Goal: Information Seeking & Learning: Find specific page/section

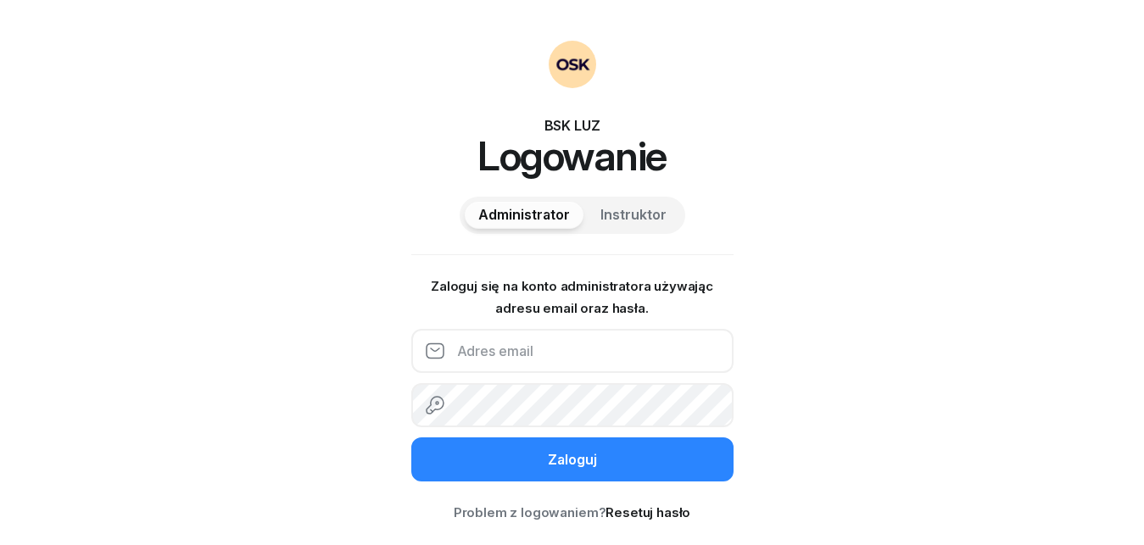
click at [524, 352] on input "email" at bounding box center [572, 351] width 322 height 44
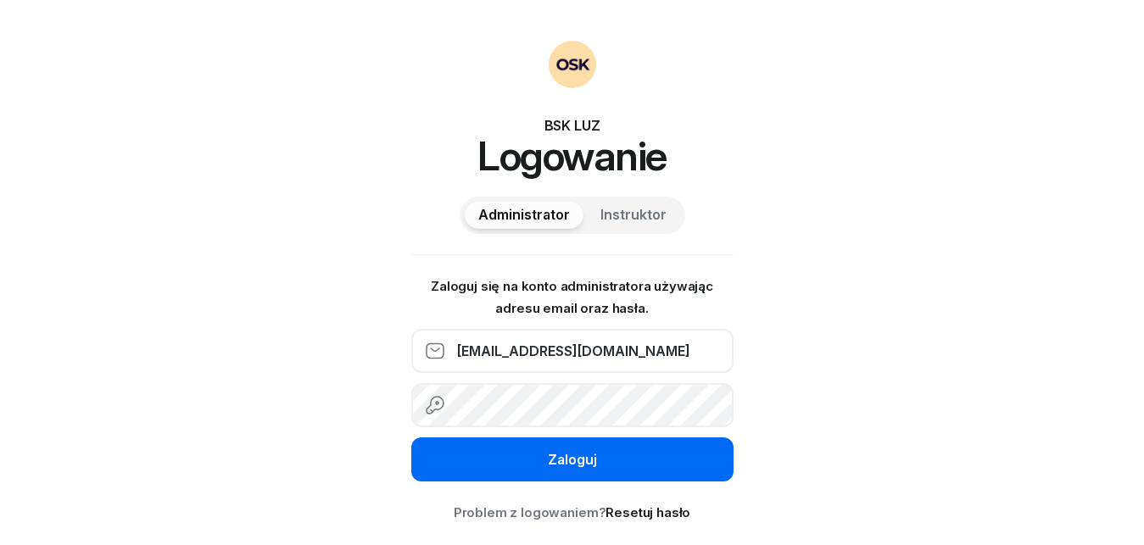
type input "[EMAIL_ADDRESS][DOMAIN_NAME]"
click at [580, 460] on div "Zaloguj" at bounding box center [572, 460] width 49 height 22
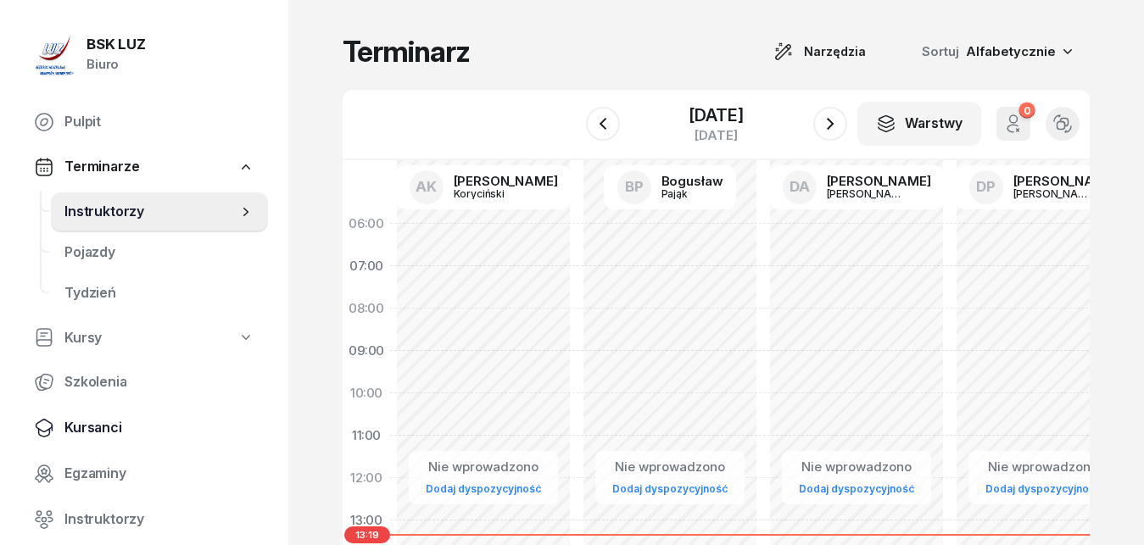
click at [109, 431] on span "Kursanci" at bounding box center [159, 428] width 190 height 22
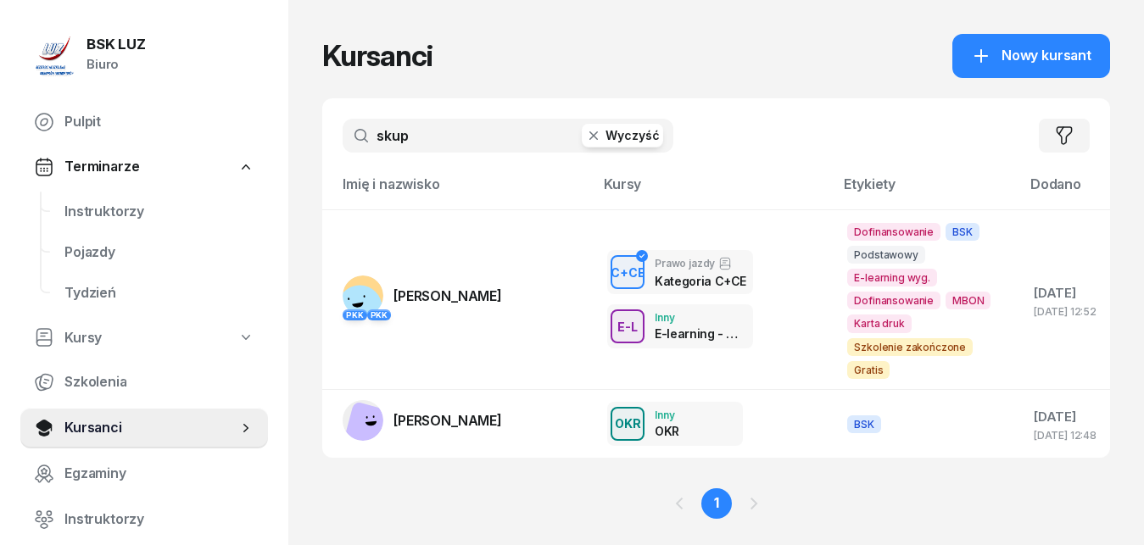
drag, startPoint x: 454, startPoint y: 137, endPoint x: 348, endPoint y: 127, distance: 106.5
click at [348, 127] on input "skup" at bounding box center [508, 136] width 331 height 34
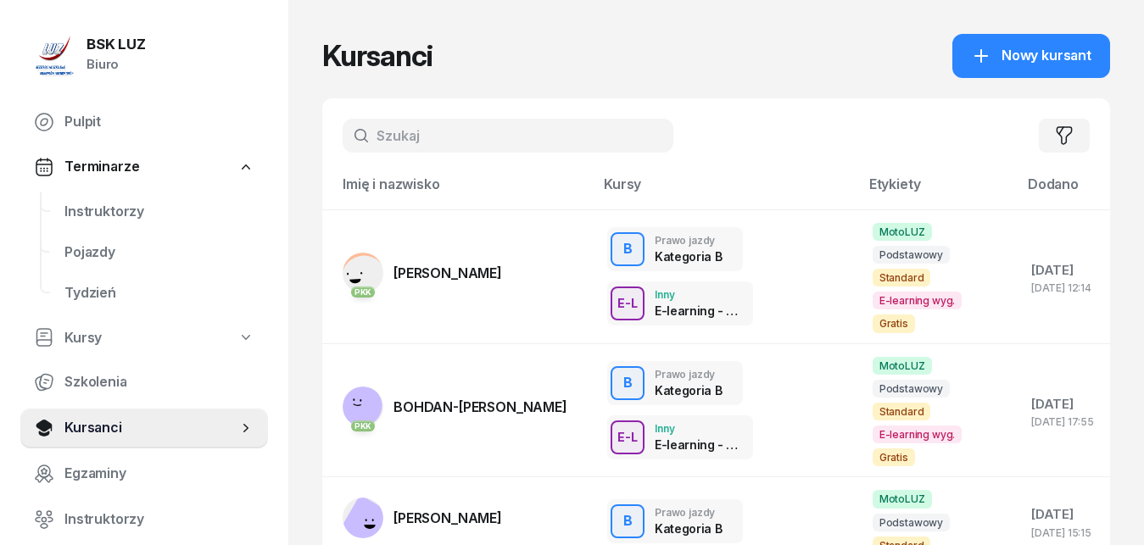
click at [436, 136] on input "text" at bounding box center [508, 136] width 331 height 34
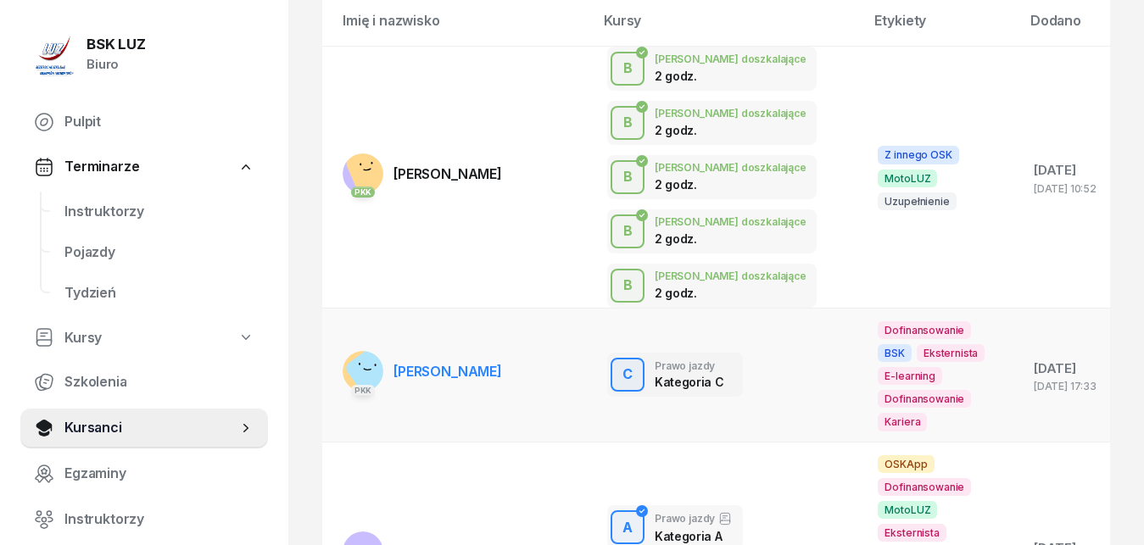
scroll to position [173, 0]
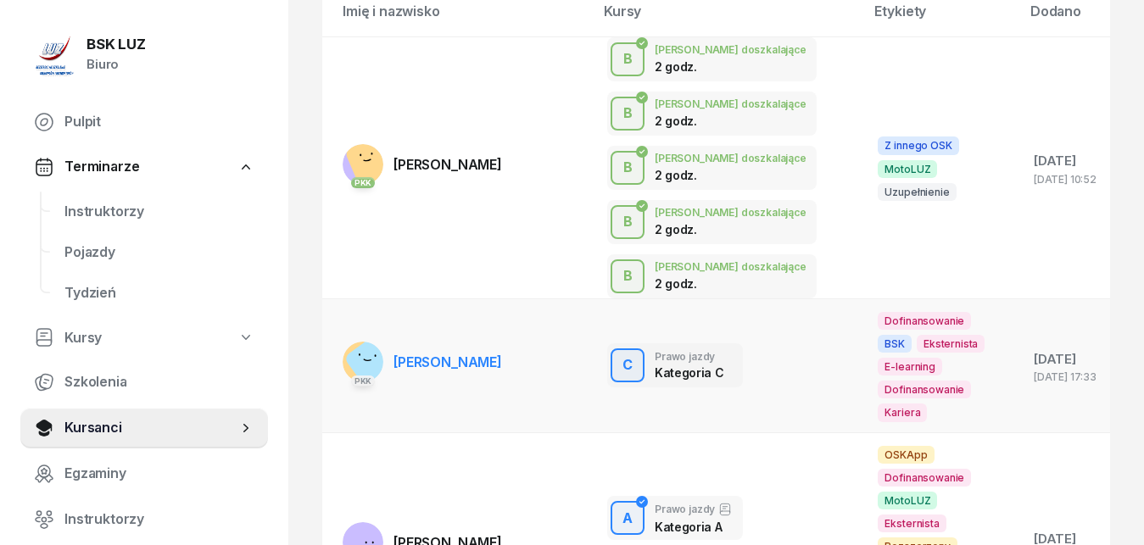
type input "adamcz"
click at [445, 364] on span "[PERSON_NAME]" at bounding box center [447, 362] width 109 height 17
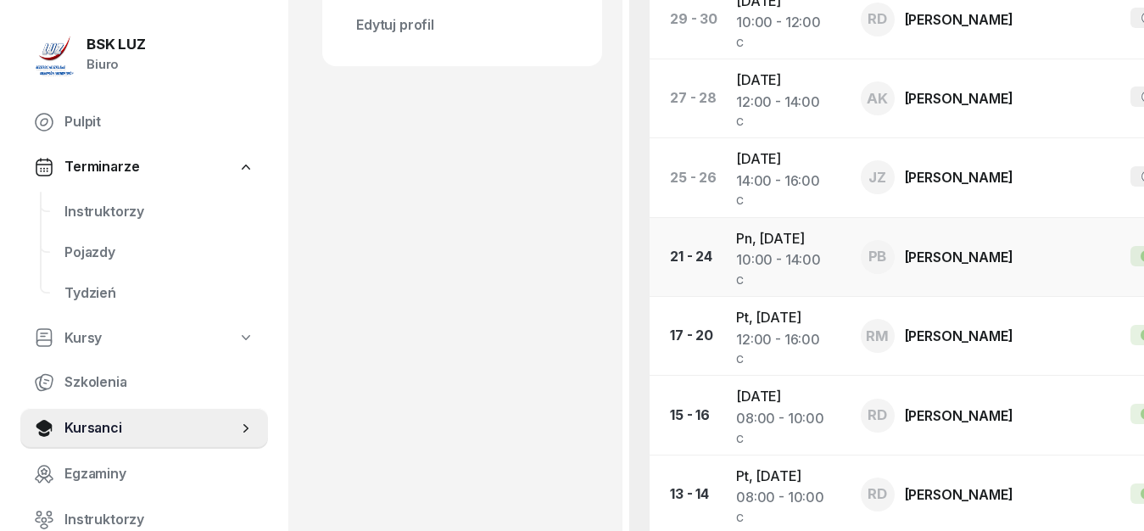
scroll to position [778, 0]
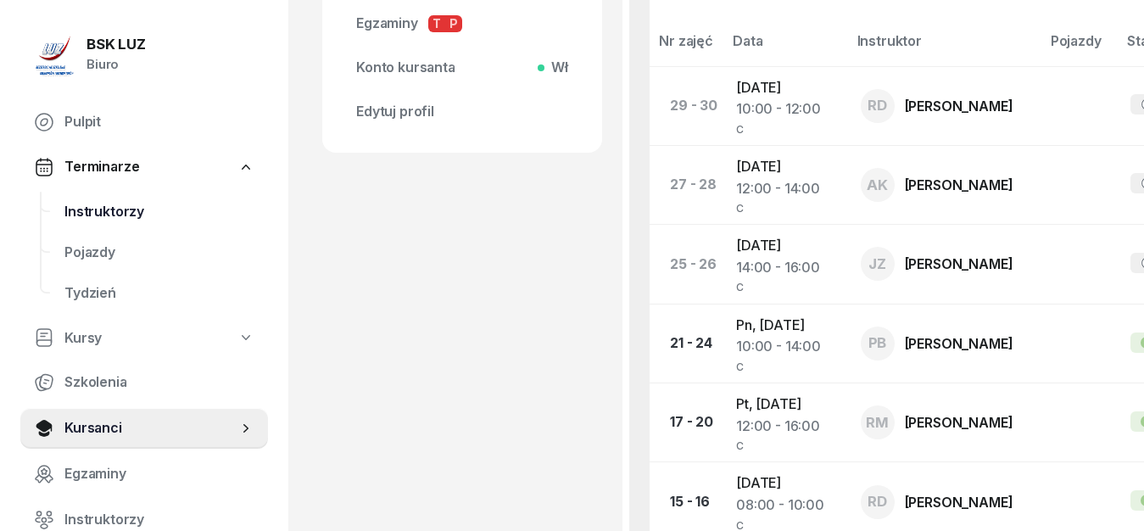
click at [119, 218] on span "Instruktorzy" at bounding box center [159, 212] width 190 height 22
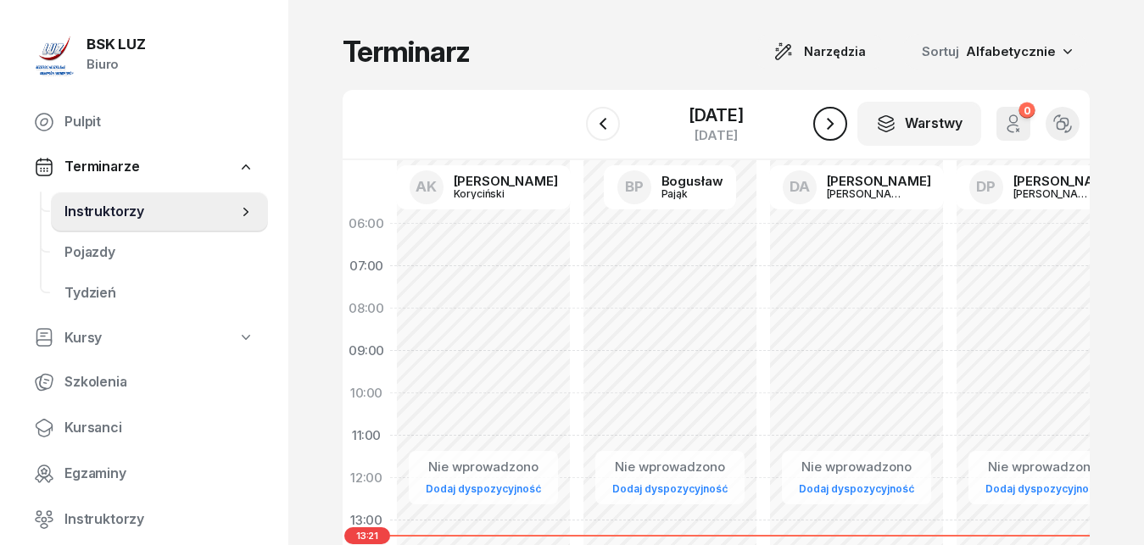
click at [829, 120] on icon "button" at bounding box center [830, 124] width 7 height 12
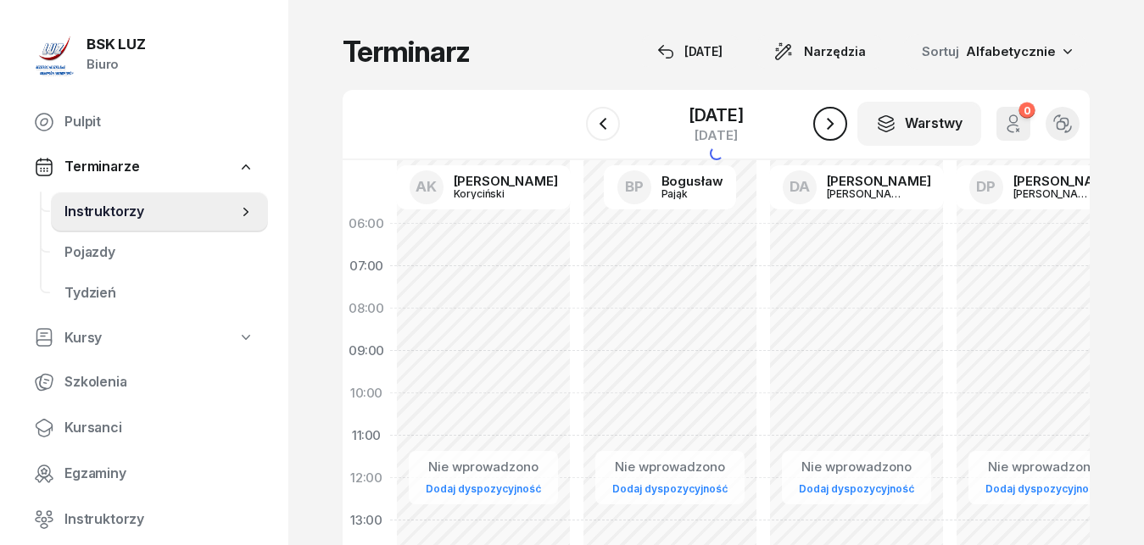
click at [829, 120] on icon "button" at bounding box center [830, 124] width 7 height 12
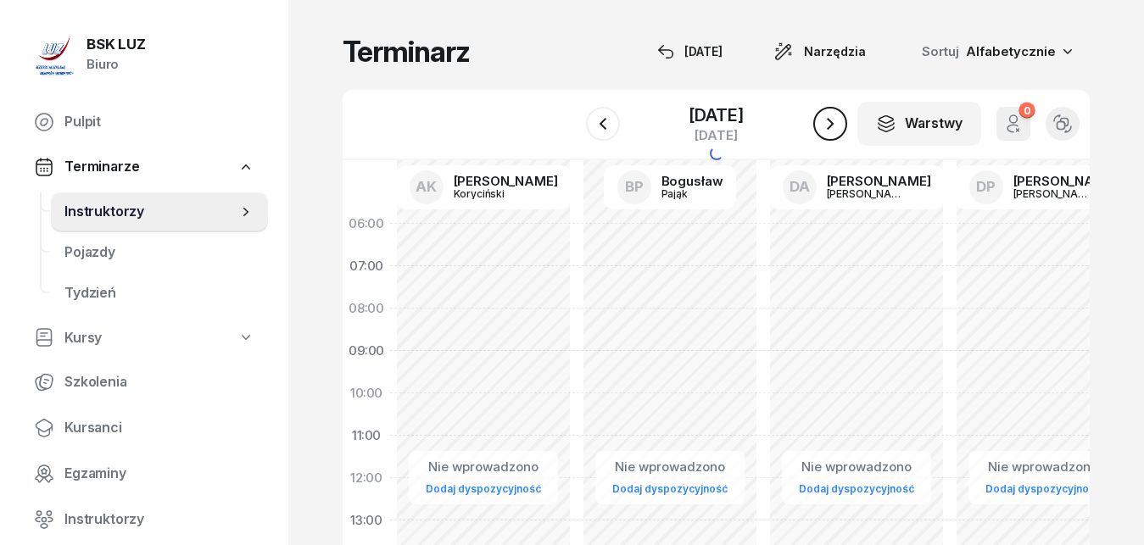
click at [829, 120] on icon "button" at bounding box center [830, 124] width 7 height 12
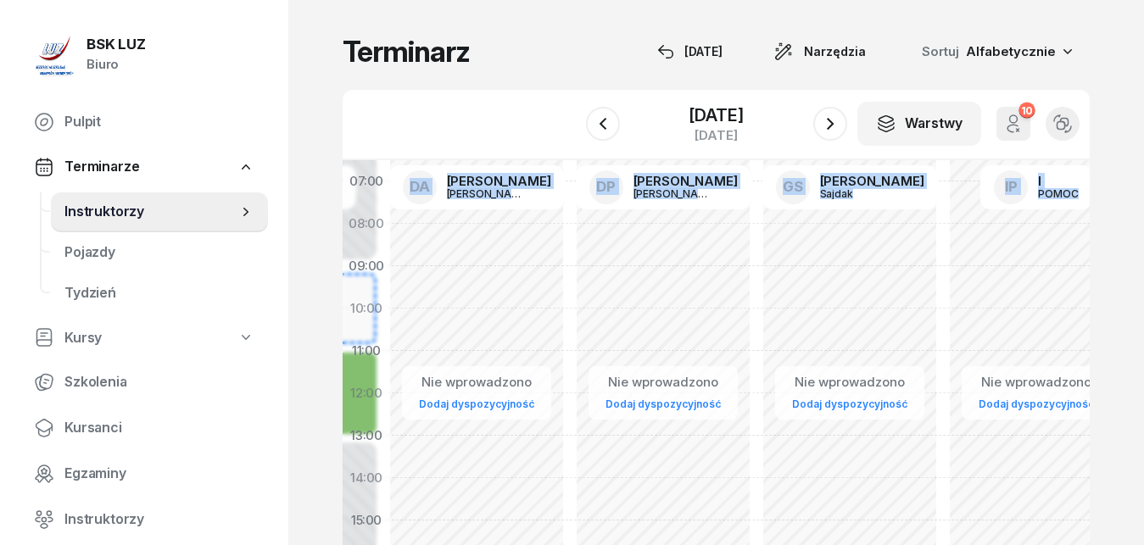
drag, startPoint x: 999, startPoint y: 301, endPoint x: 316, endPoint y: 216, distance: 687.7
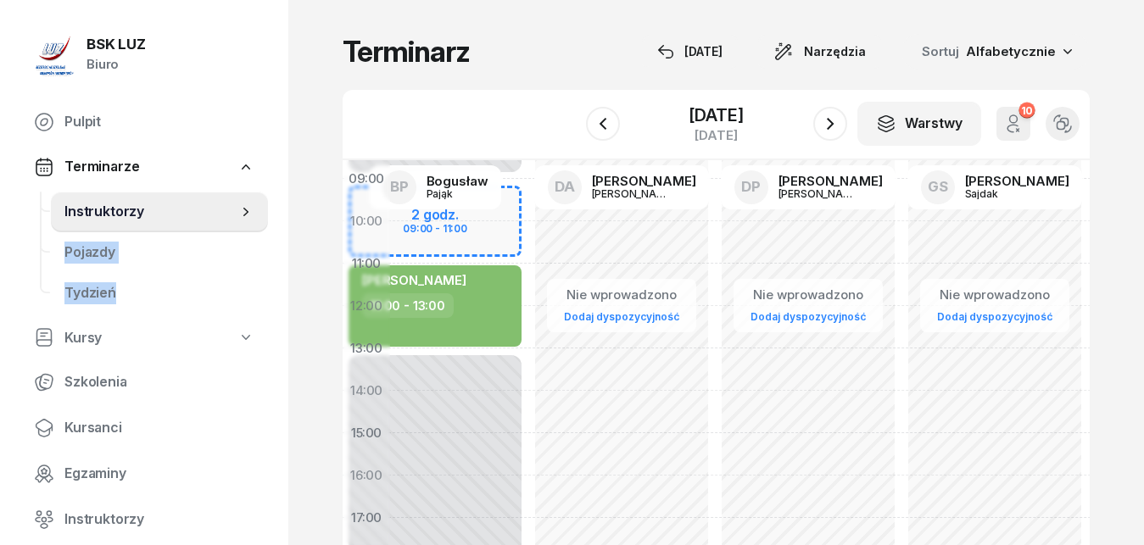
scroll to position [172, 0]
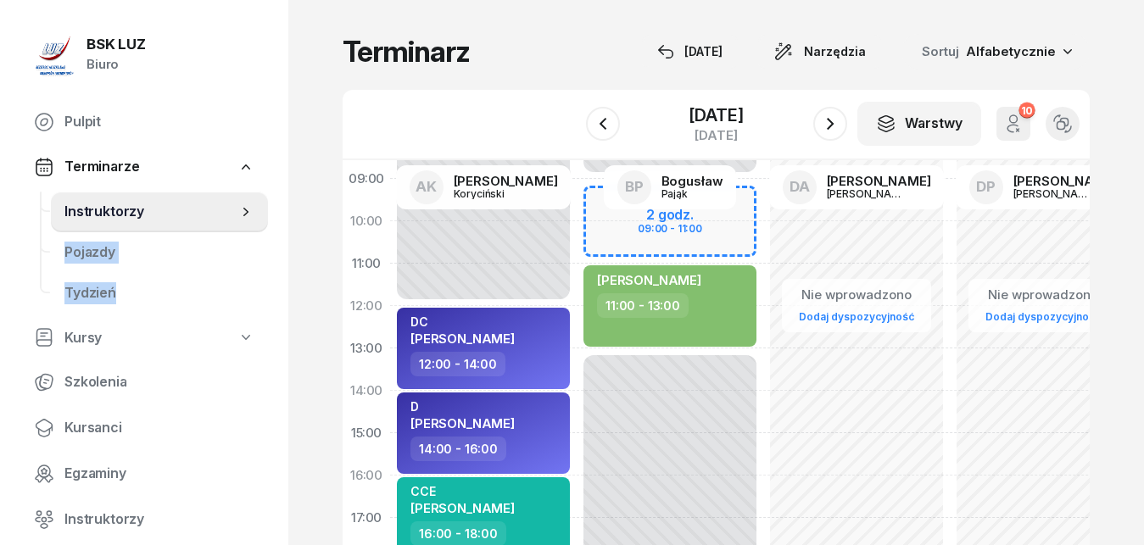
drag, startPoint x: 1011, startPoint y: 297, endPoint x: 261, endPoint y: 209, distance: 754.5
click at [343, 209] on div "06:00 07:00 08:00 09:00 10:00 11:00 12:00 13:00 14:00 15:00 16:00 17:00 18:00 1…" at bounding box center [716, 360] width 747 height 401
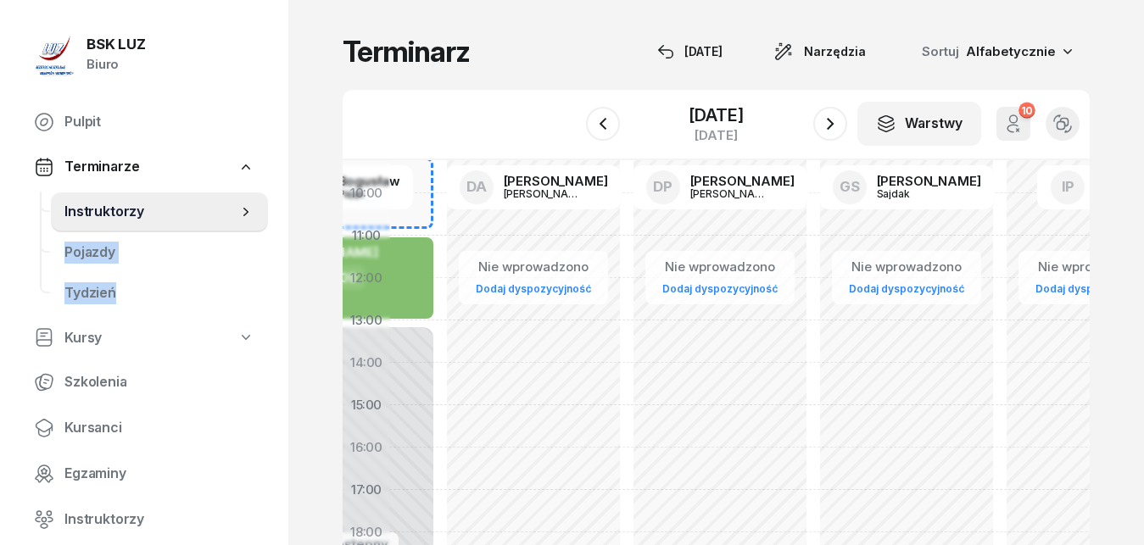
drag, startPoint x: 990, startPoint y: 258, endPoint x: 666, endPoint y: 230, distance: 325.9
click at [812, 230] on div "Nie wprowadzono Dodaj dyspozycyjność" at bounding box center [905, 405] width 187 height 805
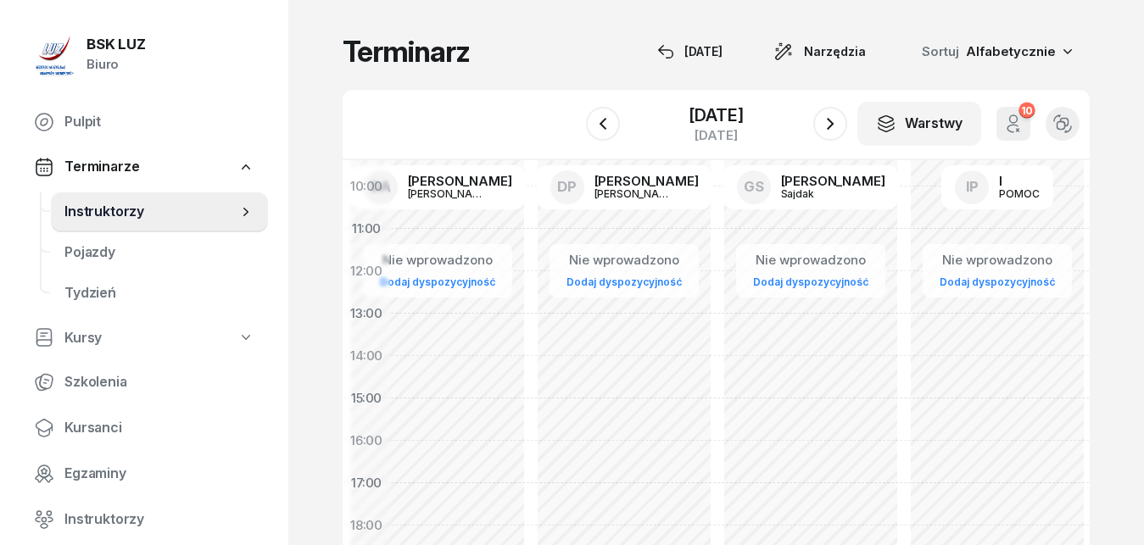
drag, startPoint x: 929, startPoint y: 246, endPoint x: 734, endPoint y: 239, distance: 195.1
click at [904, 239] on div "Nie wprowadzono Dodaj dyspozycyjność" at bounding box center [997, 398] width 187 height 805
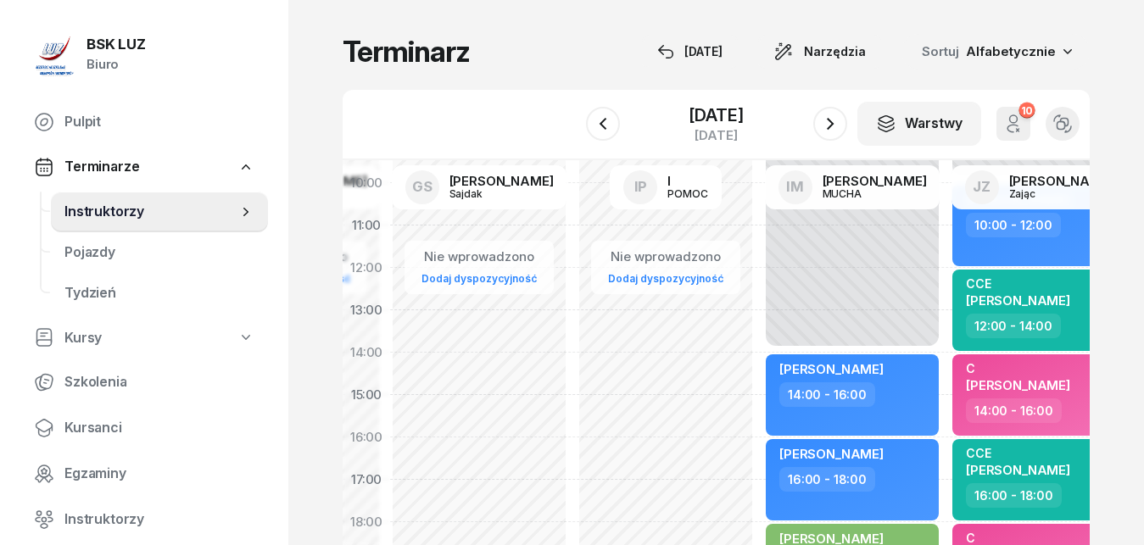
drag, startPoint x: 910, startPoint y: 242, endPoint x: 677, endPoint y: 238, distance: 233.2
click at [759, 238] on div "Nie wprowadzono Dodaj dyspozycyjność" at bounding box center [852, 394] width 187 height 805
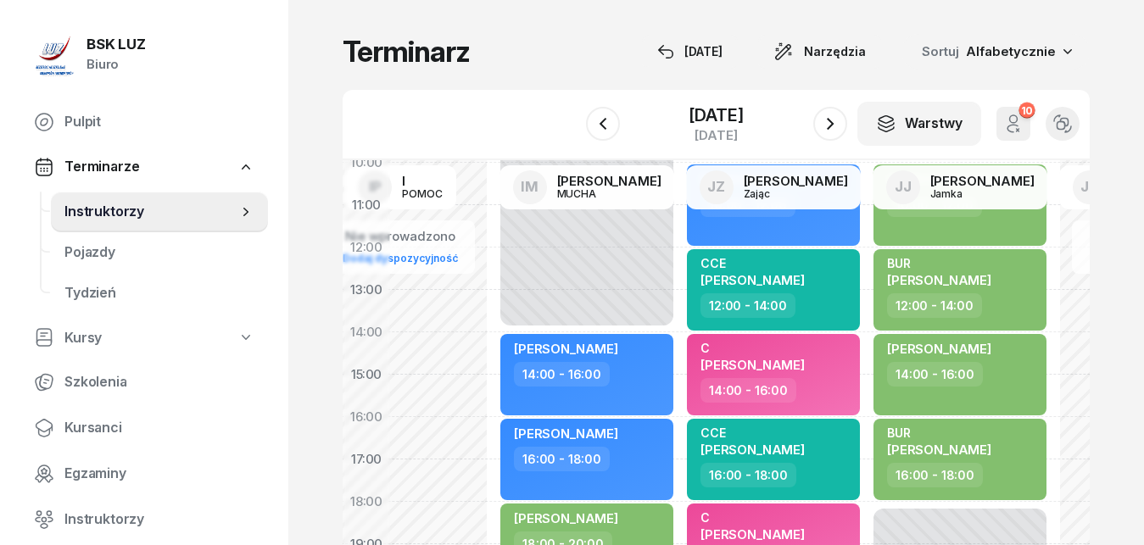
scroll to position [232, 1067]
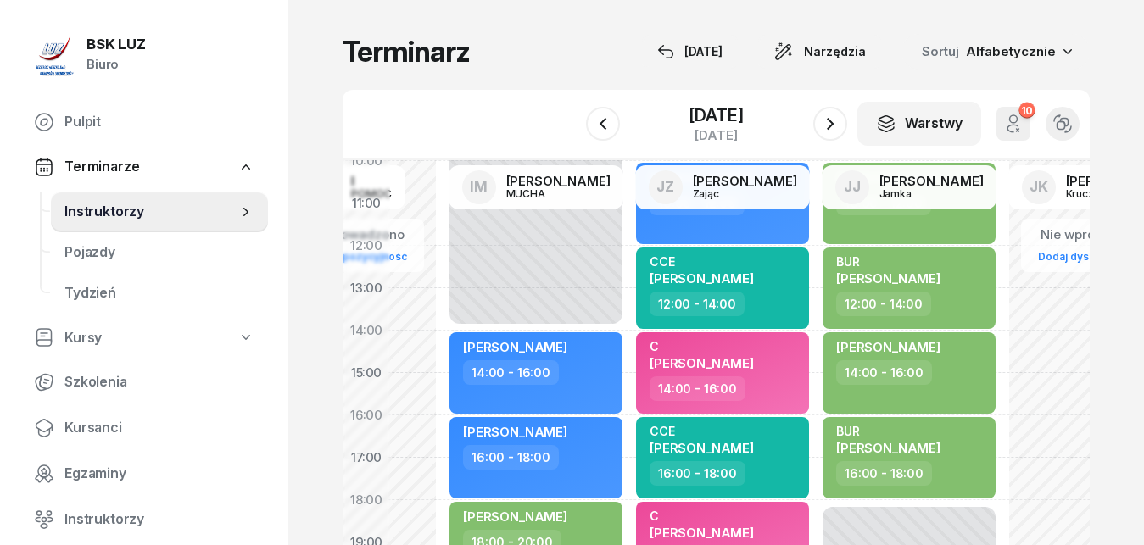
drag, startPoint x: 759, startPoint y: 241, endPoint x: 550, endPoint y: 225, distance: 209.2
click at [629, 225] on div "Niedostępny 00:00 - 14:00 Niedostępny 20:00 - 23:59 [PERSON_NAME] 14:00 - 16:00…" at bounding box center [722, 372] width 187 height 805
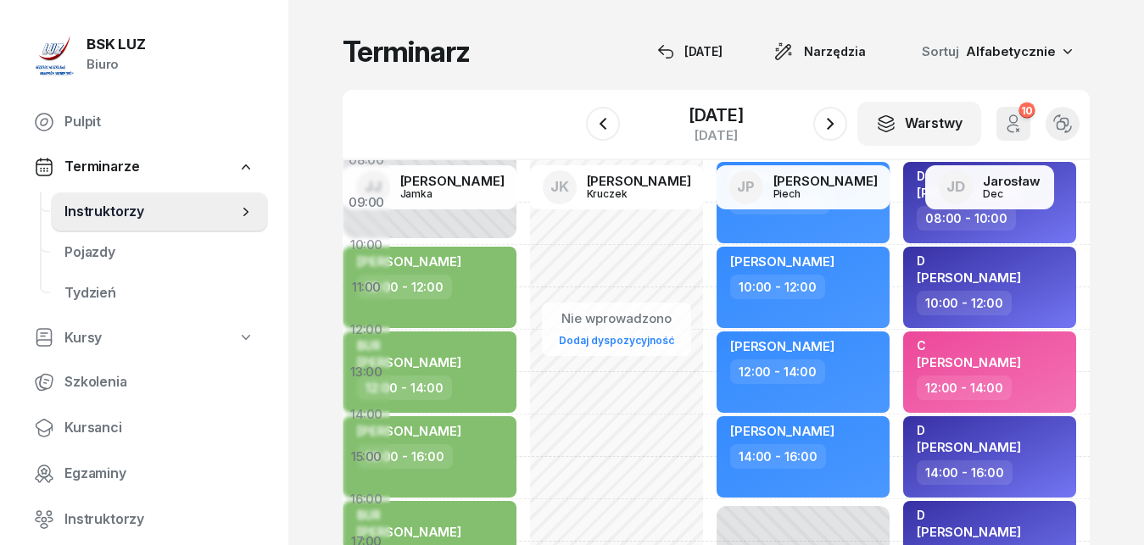
scroll to position [148, 1548]
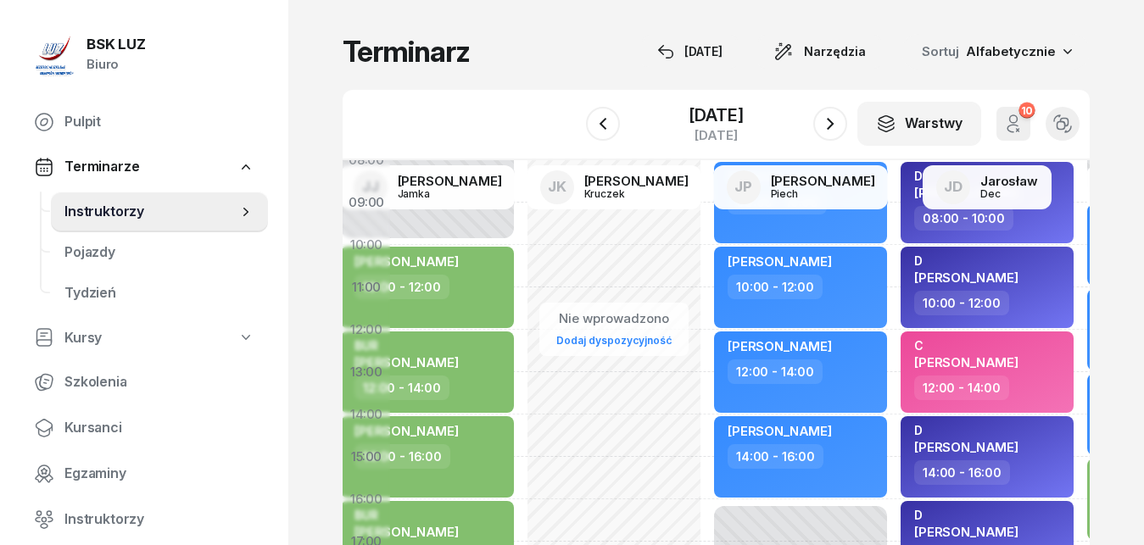
drag, startPoint x: 1028, startPoint y: 307, endPoint x: 565, endPoint y: 393, distance: 471.6
click at [707, 393] on div "Nie wprowadzono Dodaj dyspozycyjność" at bounding box center [800, 456] width 187 height 805
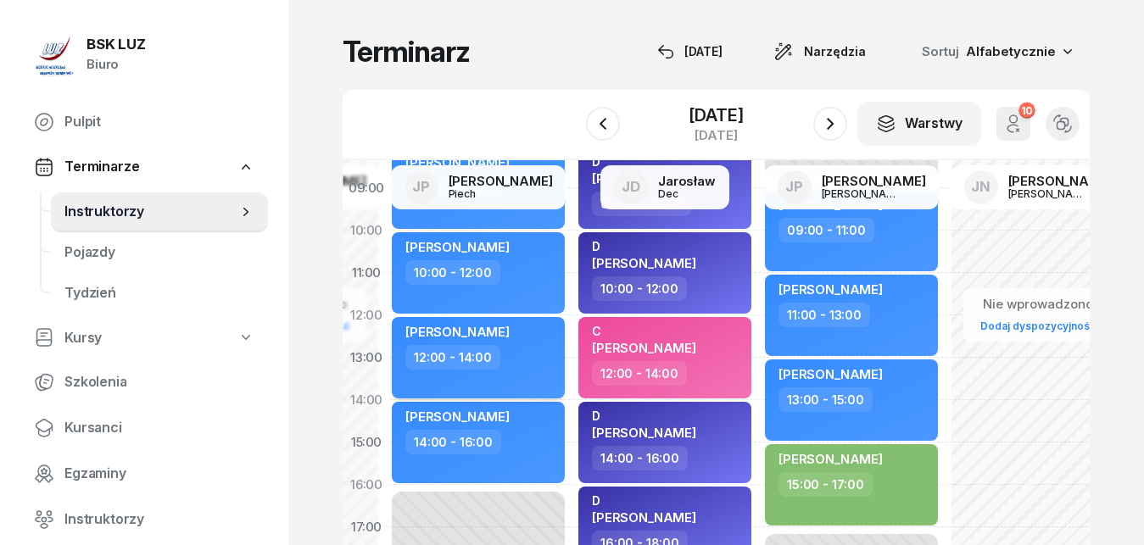
scroll to position [162, 1873]
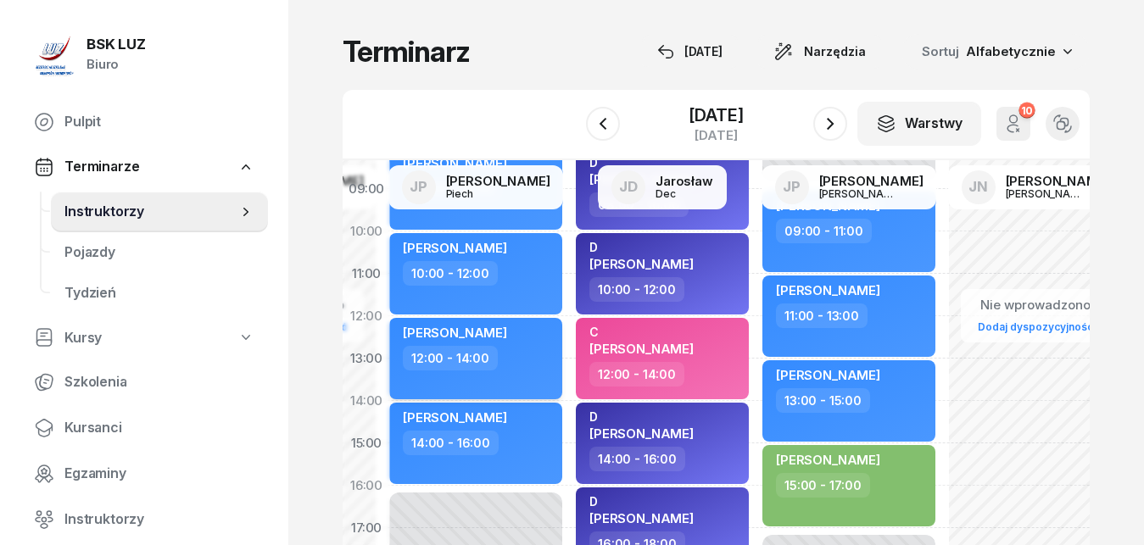
drag, startPoint x: 836, startPoint y: 376, endPoint x: 511, endPoint y: 363, distance: 325.0
click at [511, 363] on div "12:00 - 14:00" at bounding box center [477, 358] width 149 height 25
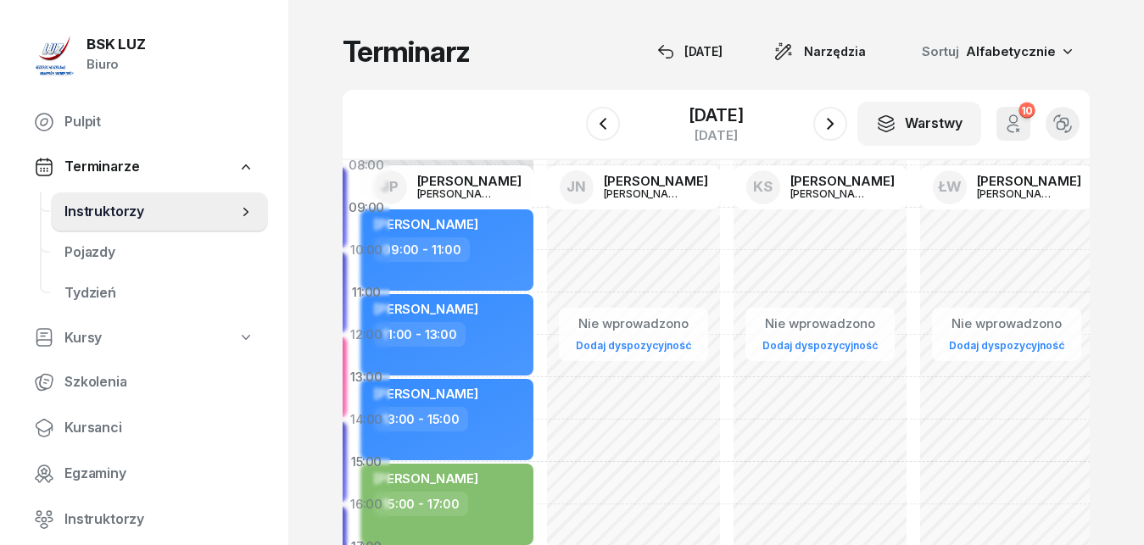
drag, startPoint x: 1047, startPoint y: 358, endPoint x: 633, endPoint y: 376, distance: 414.1
click at [727, 376] on div "Nie wprowadzono Dodaj dyspozycyjność" at bounding box center [820, 461] width 187 height 805
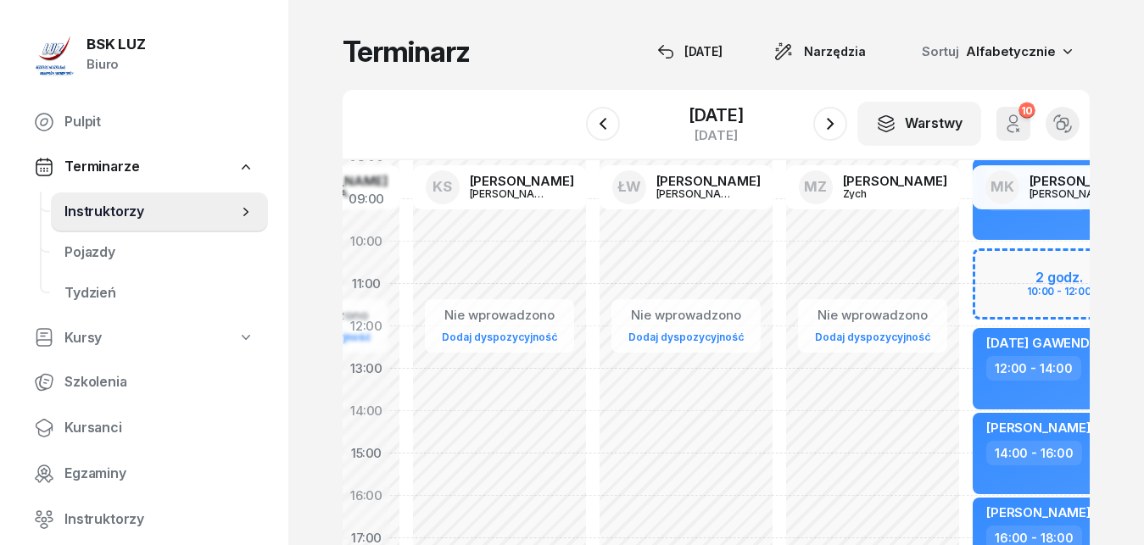
drag, startPoint x: 1023, startPoint y: 398, endPoint x: 715, endPoint y: 390, distance: 308.7
click at [779, 390] on div "Nie wprowadzono Dodaj dyspozycyjność" at bounding box center [872, 453] width 187 height 805
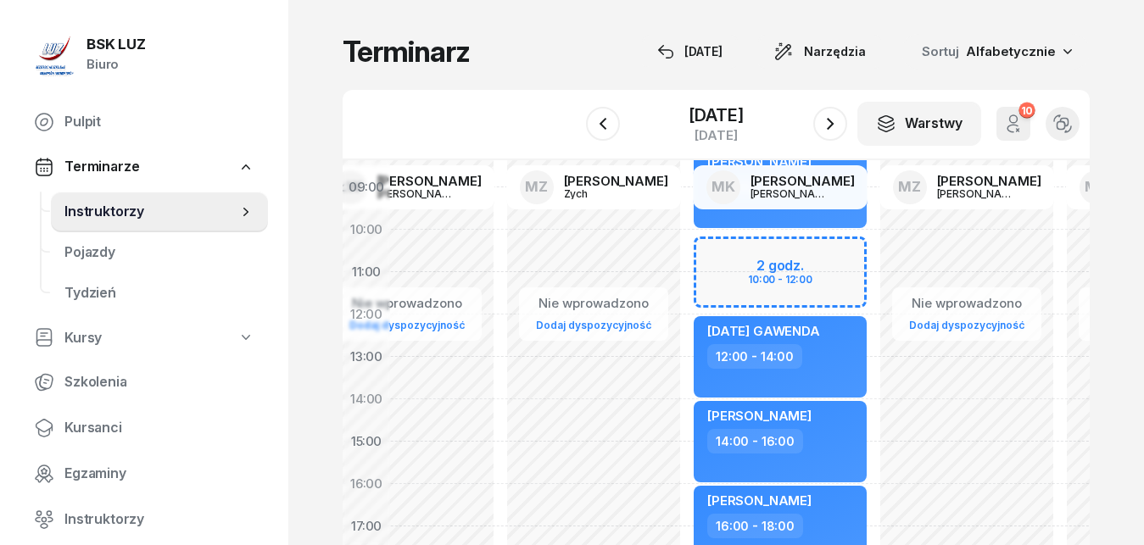
drag, startPoint x: 824, startPoint y: 393, endPoint x: 639, endPoint y: 382, distance: 185.2
click at [687, 382] on div "Nie wprowadzono Dodaj dyspozycyjność" at bounding box center [780, 441] width 187 height 805
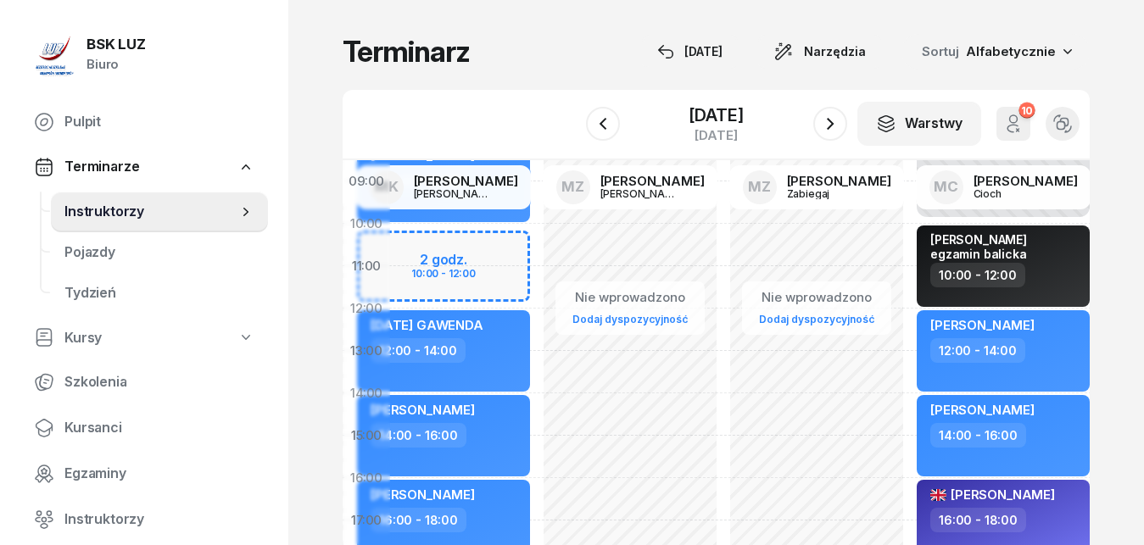
drag, startPoint x: 1058, startPoint y: 398, endPoint x: 725, endPoint y: 392, distance: 333.2
click at [910, 392] on div "Nie wprowadzono Dodaj dyspozycyjność" at bounding box center [1003, 435] width 187 height 805
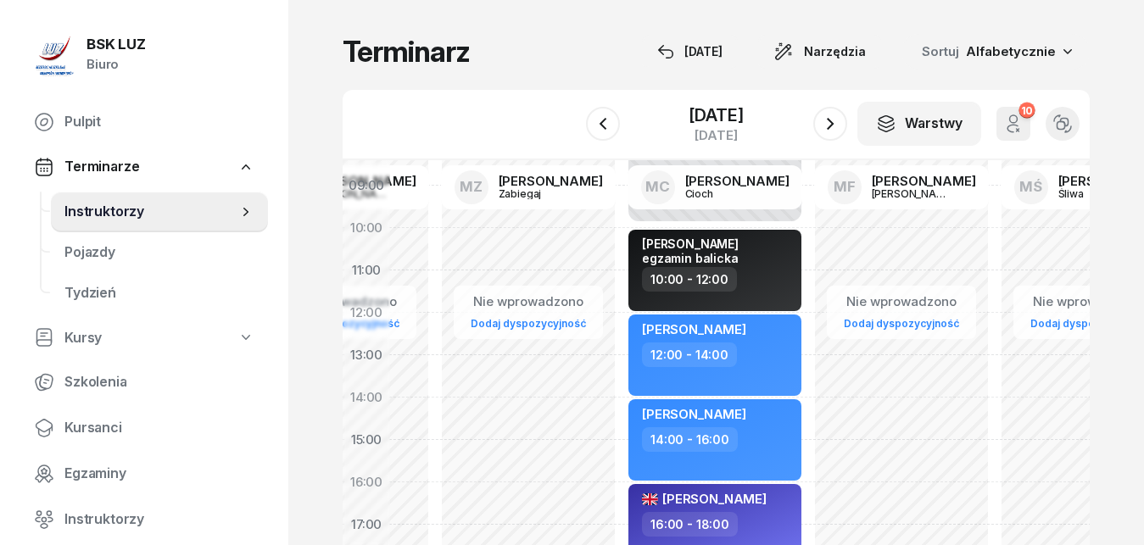
drag, startPoint x: 1010, startPoint y: 392, endPoint x: 709, endPoint y: 396, distance: 301.0
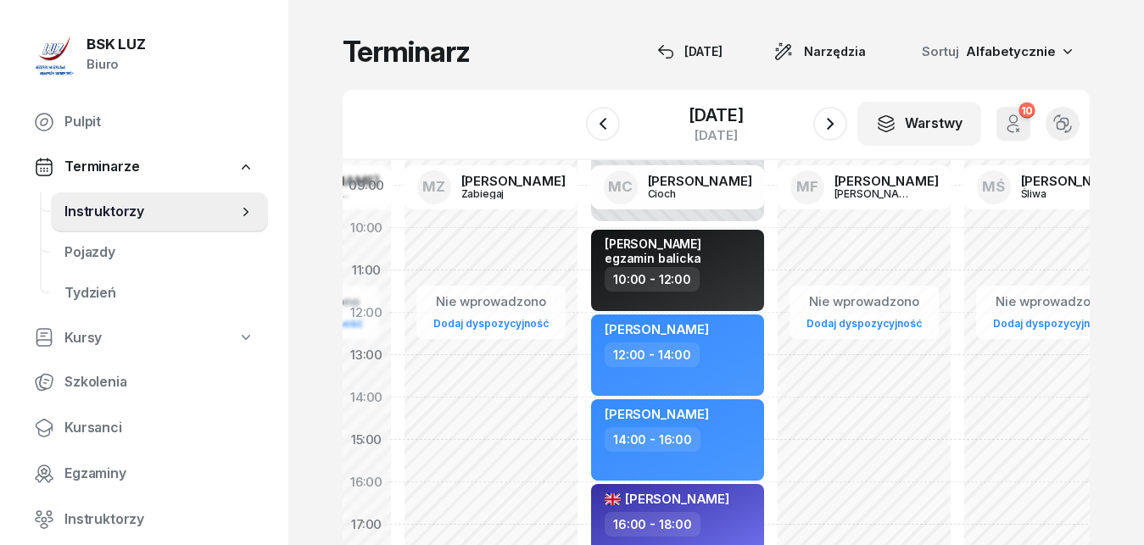
click at [709, 396] on div "[PERSON_NAME] 12:00 - 14:00" at bounding box center [677, 355] width 187 height 85
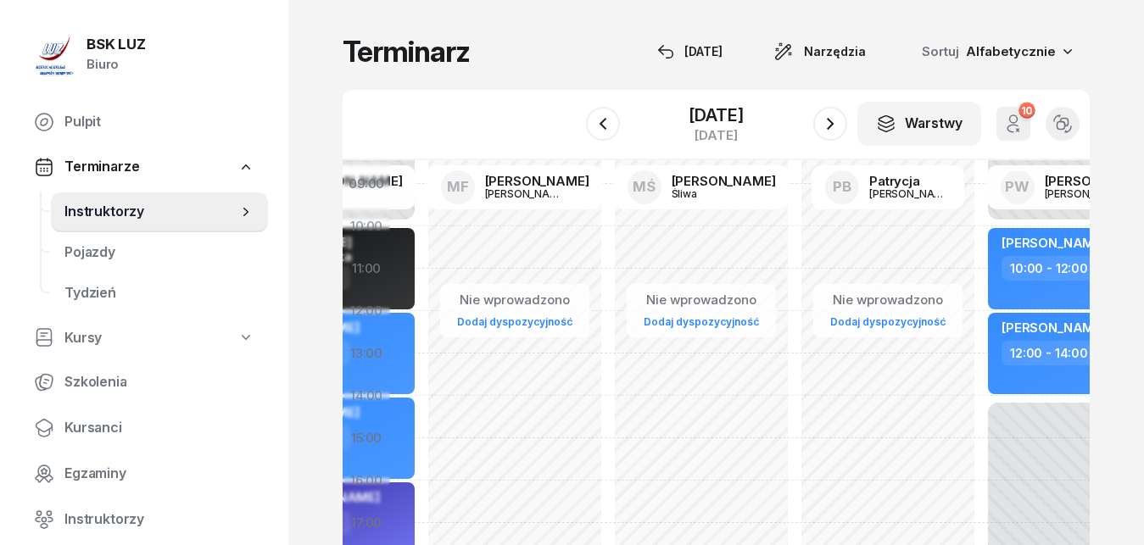
drag, startPoint x: 984, startPoint y: 394, endPoint x: 636, endPoint y: 393, distance: 348.5
click at [794, 393] on div "Nie wprowadzono Dodaj dyspozycyjność" at bounding box center [887, 438] width 187 height 805
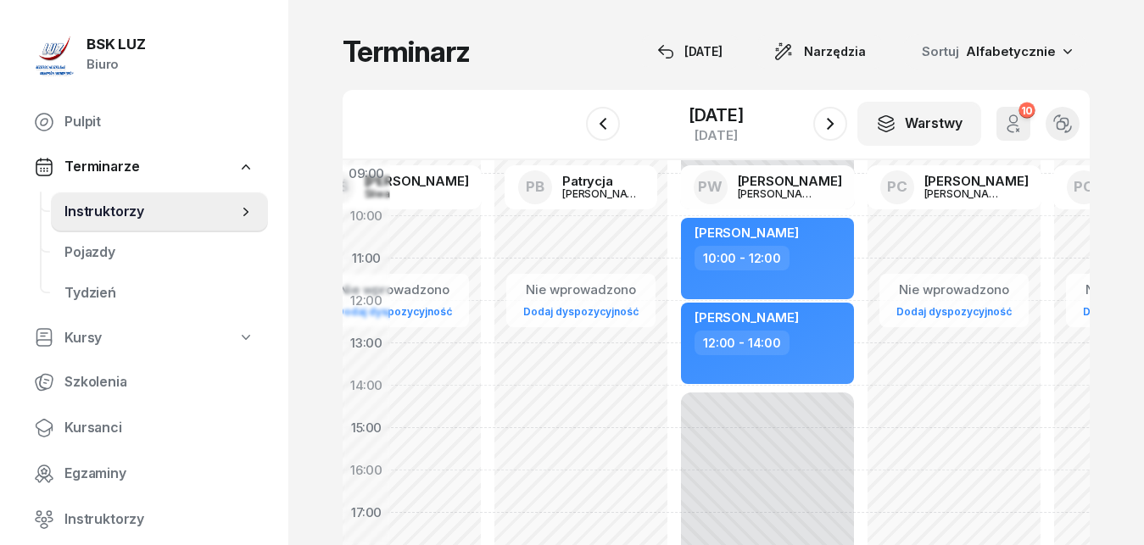
drag, startPoint x: 908, startPoint y: 384, endPoint x: 609, endPoint y: 374, distance: 299.4
click at [674, 374] on div "Nie wprowadzono Dodaj dyspozycyjność" at bounding box center [767, 427] width 187 height 805
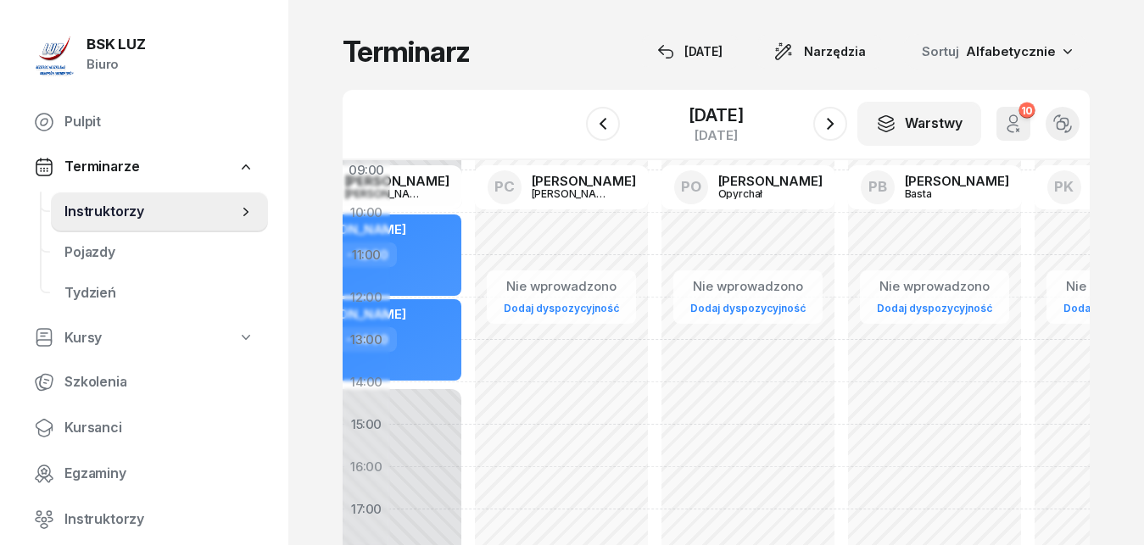
drag, startPoint x: 955, startPoint y: 375, endPoint x: 578, endPoint y: 372, distance: 377.3
click at [655, 371] on div "Nie wprowadzono Dodaj dyspozycyjność" at bounding box center [748, 424] width 187 height 805
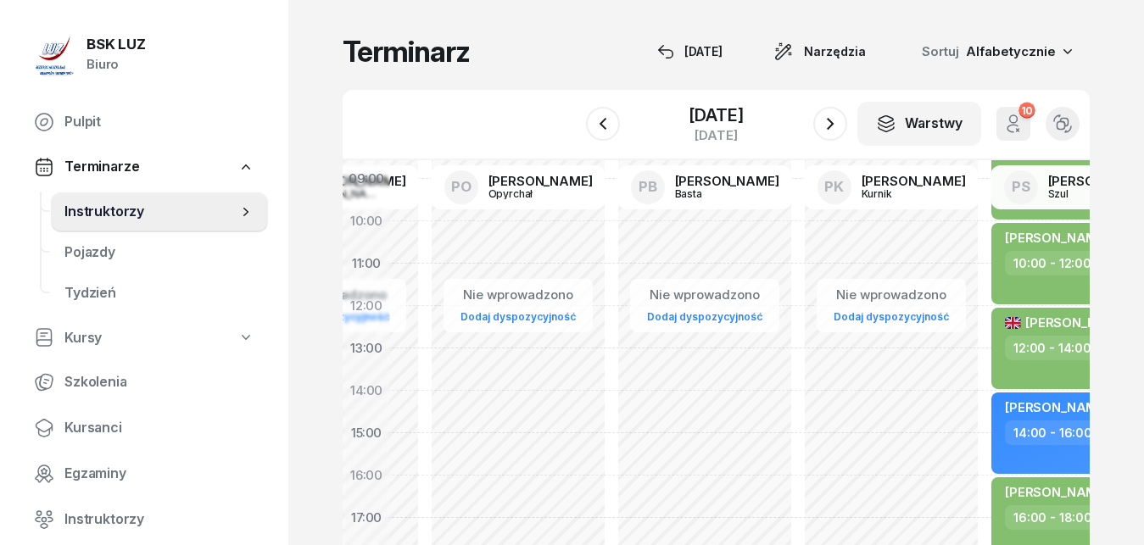
scroll to position [164, 4944]
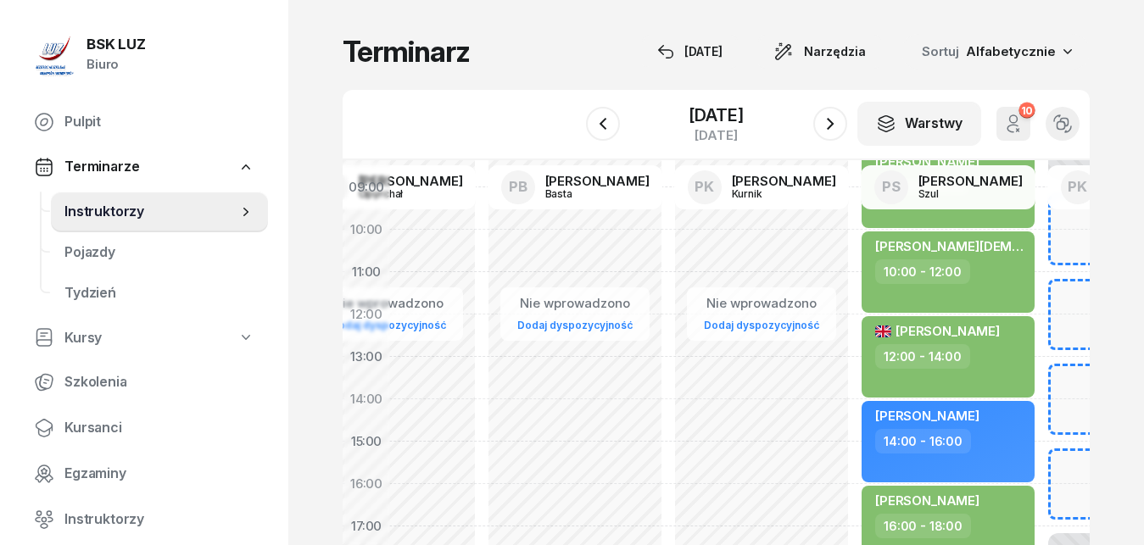
drag, startPoint x: 918, startPoint y: 367, endPoint x: 580, endPoint y: 384, distance: 338.7
click at [668, 384] on div "Nie wprowadzono Dodaj dyspozycyjność" at bounding box center [761, 441] width 187 height 805
click at [124, 214] on span "Instruktorzy" at bounding box center [150, 212] width 173 height 22
click at [596, 184] on div "[PERSON_NAME]" at bounding box center [597, 181] width 104 height 13
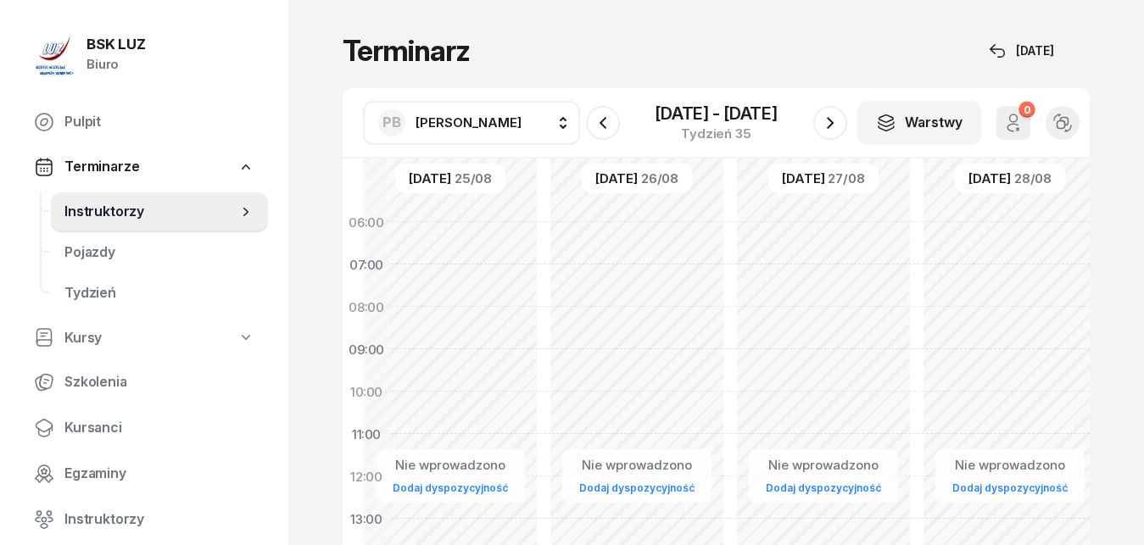
scroll to position [0, 17]
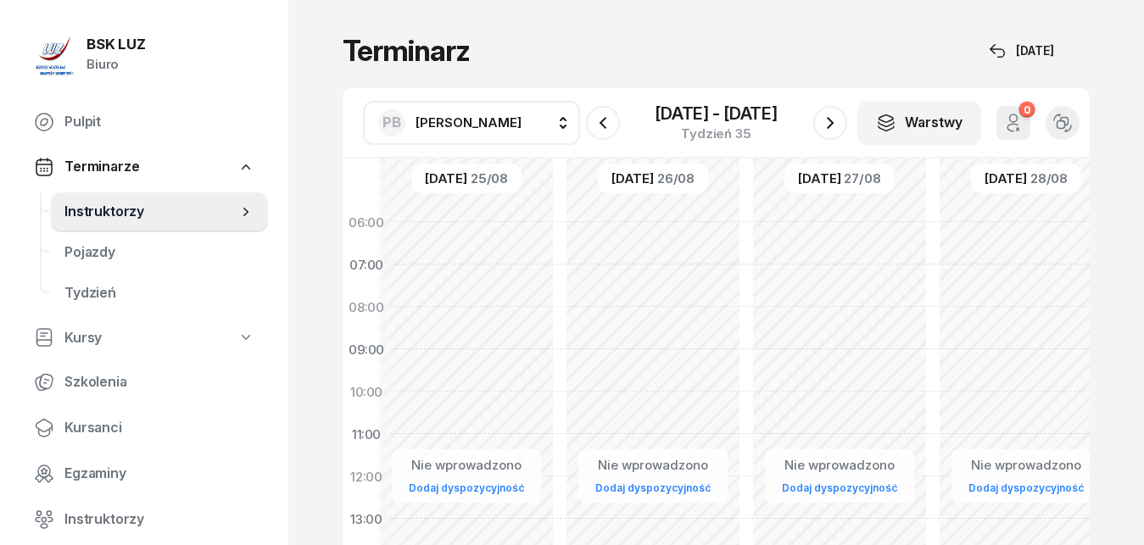
drag, startPoint x: 448, startPoint y: 248, endPoint x: 1052, endPoint y: 307, distance: 606.5
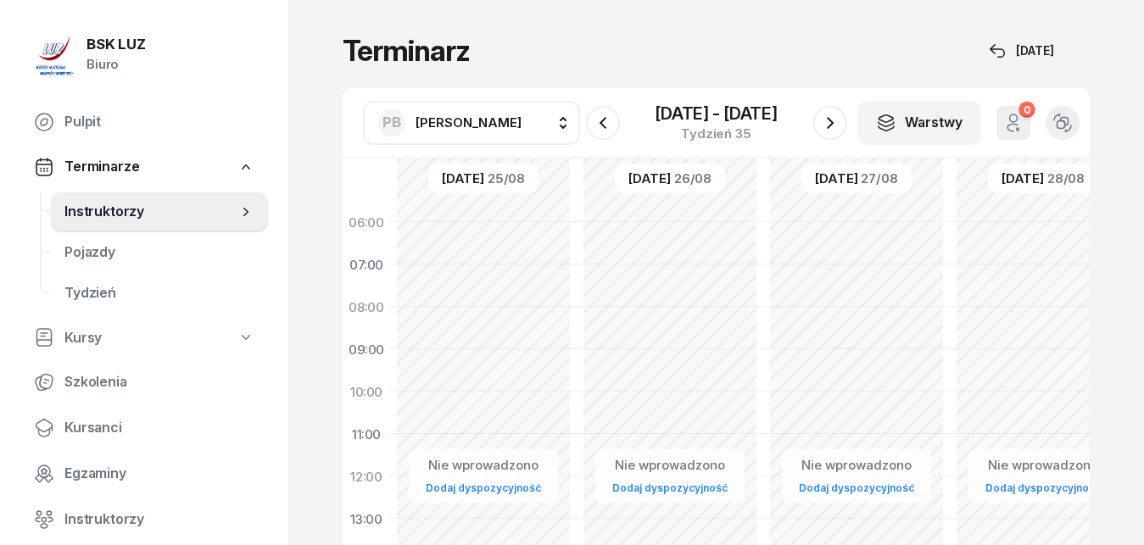
drag, startPoint x: 511, startPoint y: 313, endPoint x: 877, endPoint y: 346, distance: 367.7
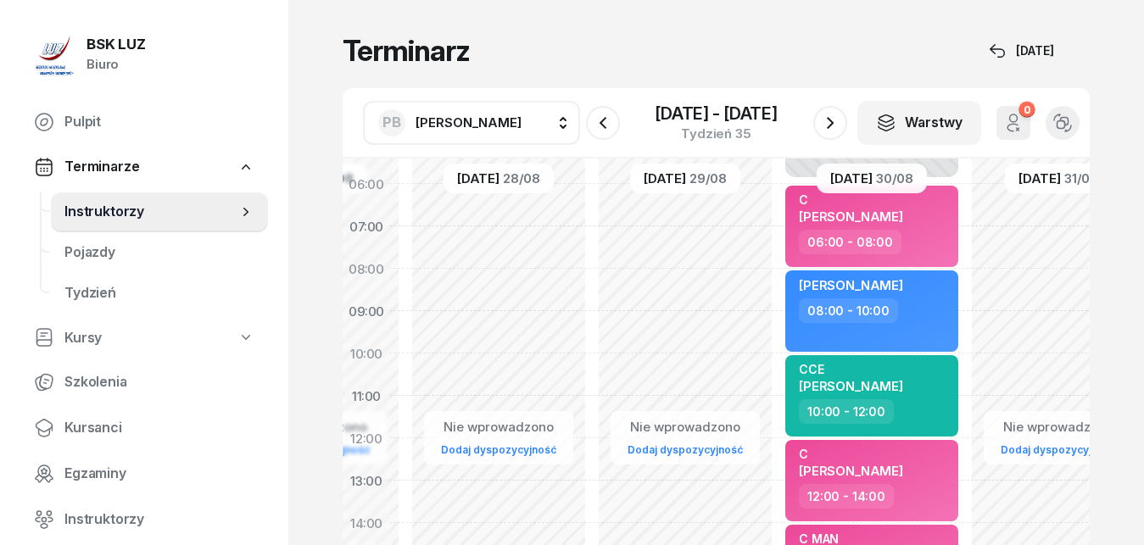
scroll to position [38, 549]
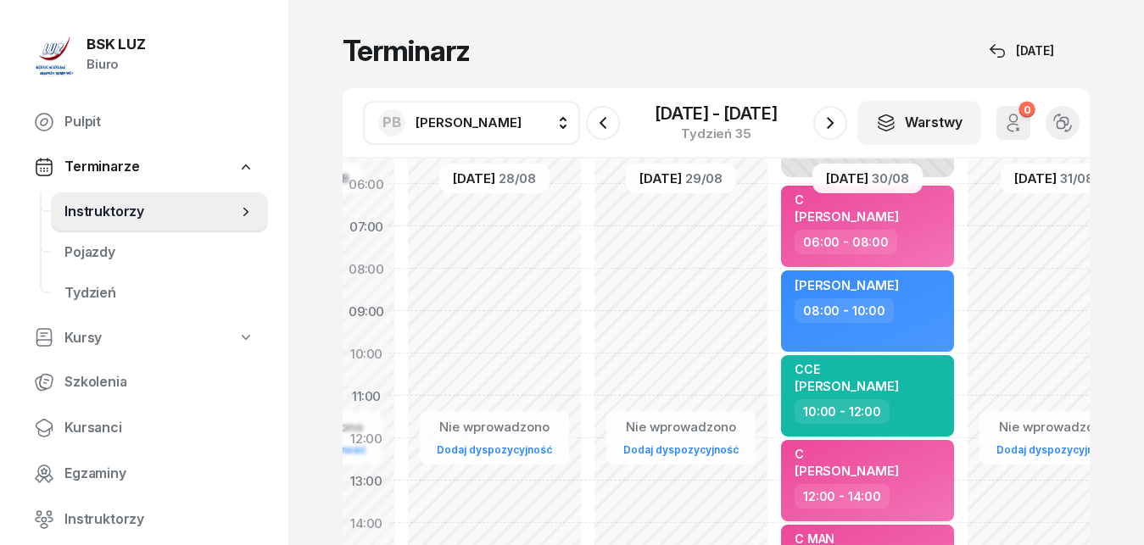
drag, startPoint x: 939, startPoint y: 337, endPoint x: 390, endPoint y: 298, distance: 549.9
click at [86, 342] on span "Kursy" at bounding box center [82, 338] width 37 height 22
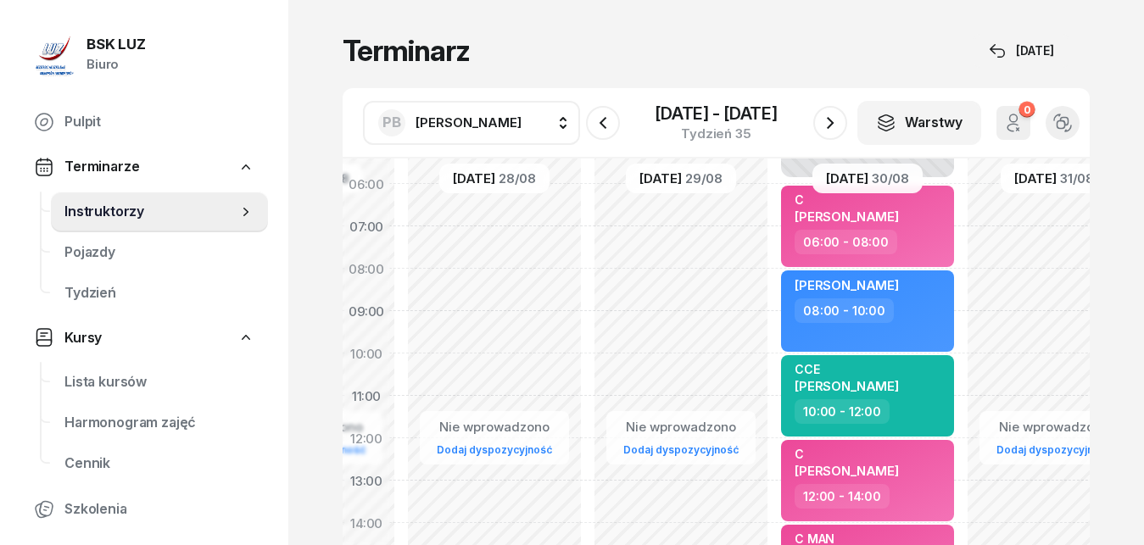
select select
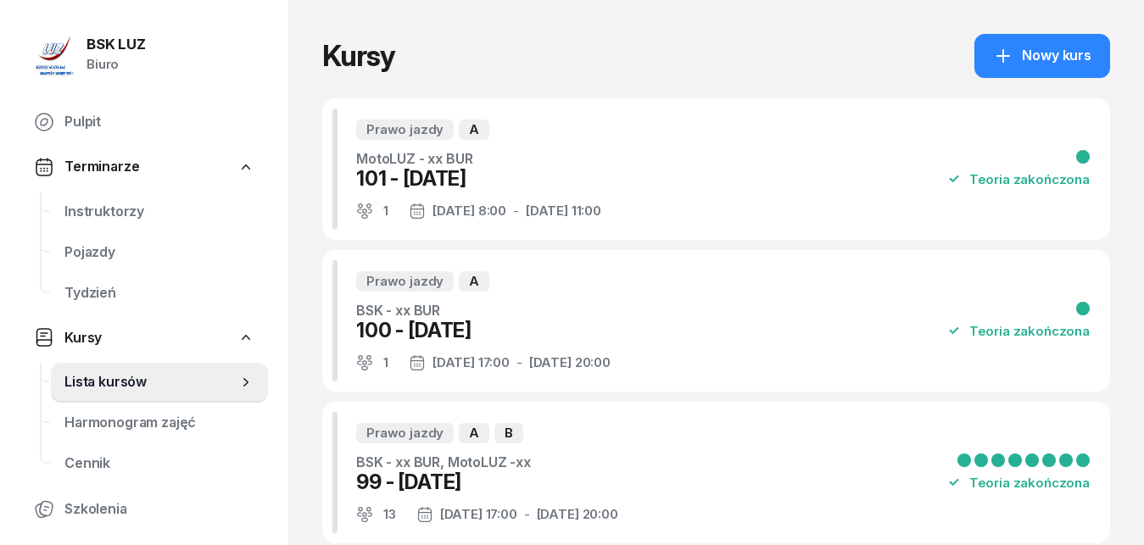
click at [86, 342] on span "Kursy" at bounding box center [82, 338] width 37 height 22
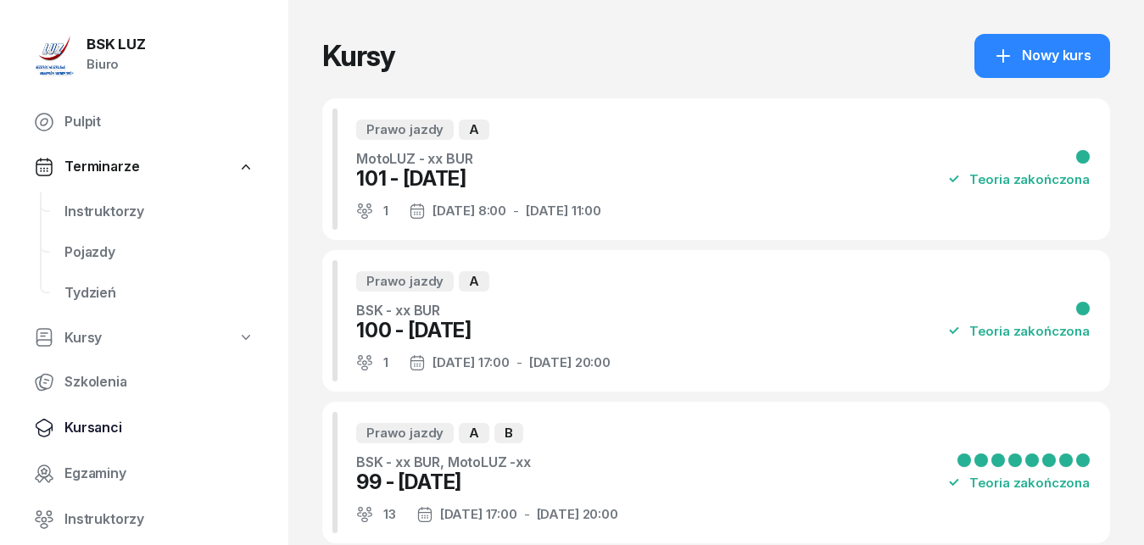
drag, startPoint x: 107, startPoint y: 431, endPoint x: 102, endPoint y: 422, distance: 9.9
click at [106, 428] on span "Kursanci" at bounding box center [159, 428] width 190 height 22
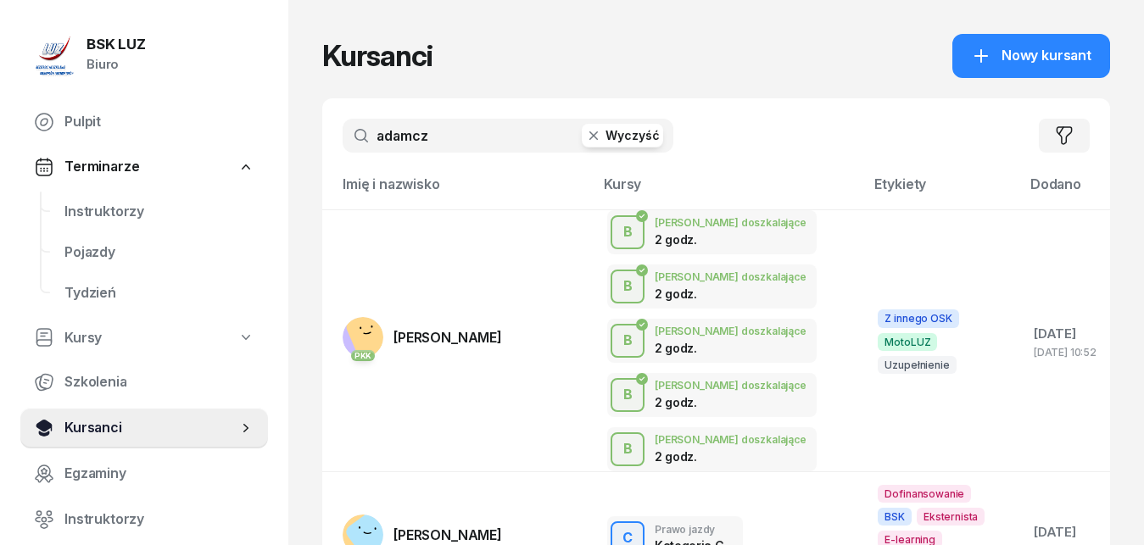
click at [92, 432] on span "Kursanci" at bounding box center [150, 428] width 173 height 22
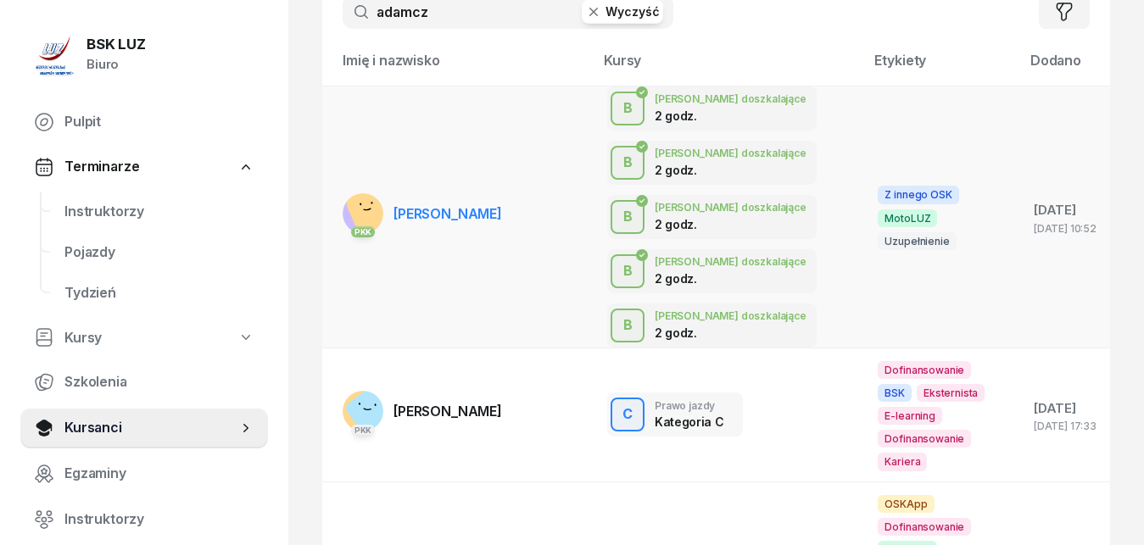
scroll to position [173, 0]
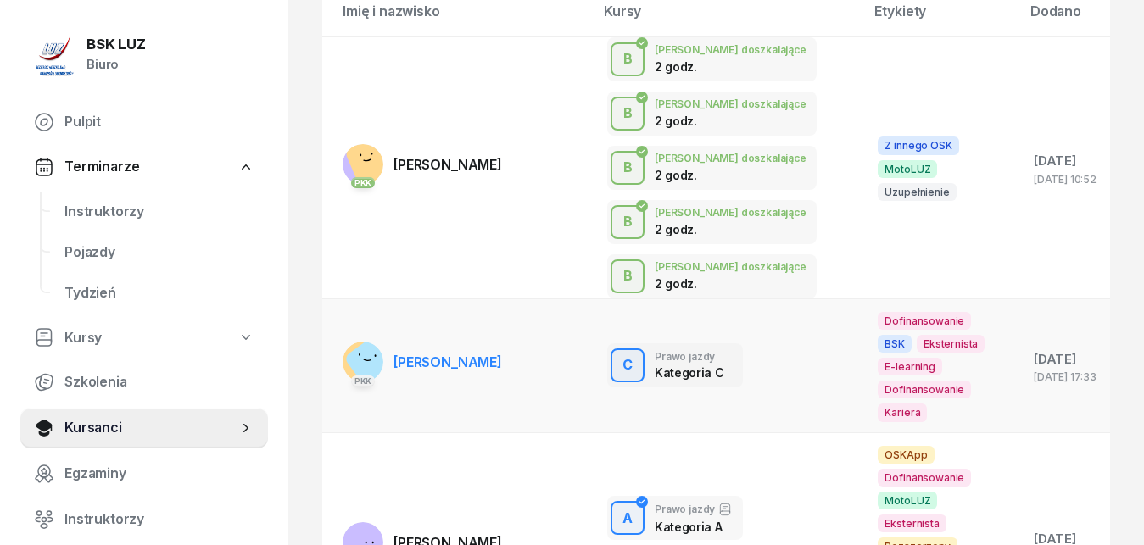
click at [435, 368] on span "[PERSON_NAME]" at bounding box center [447, 362] width 109 height 17
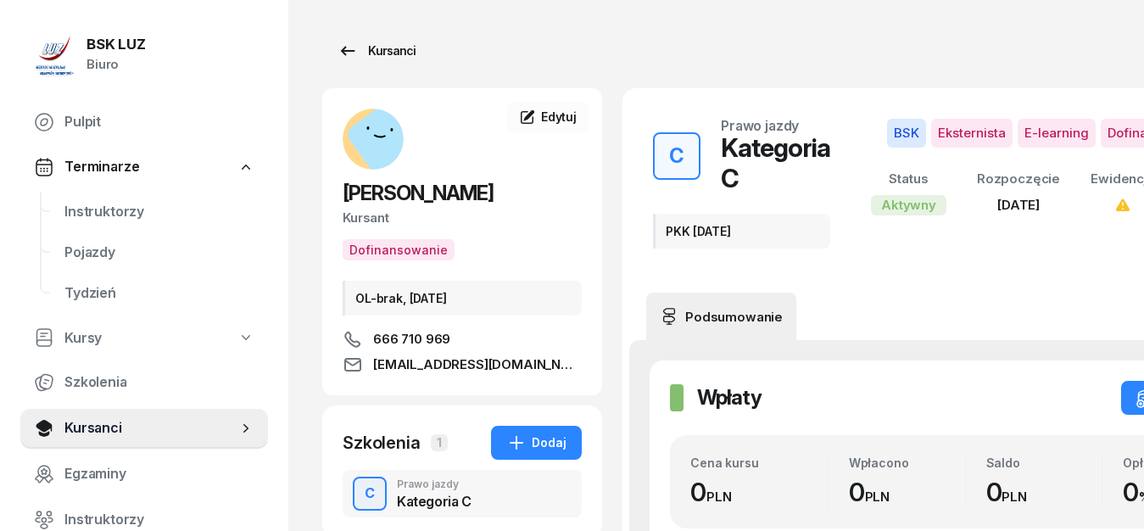
click at [348, 47] on icon at bounding box center [347, 51] width 20 height 20
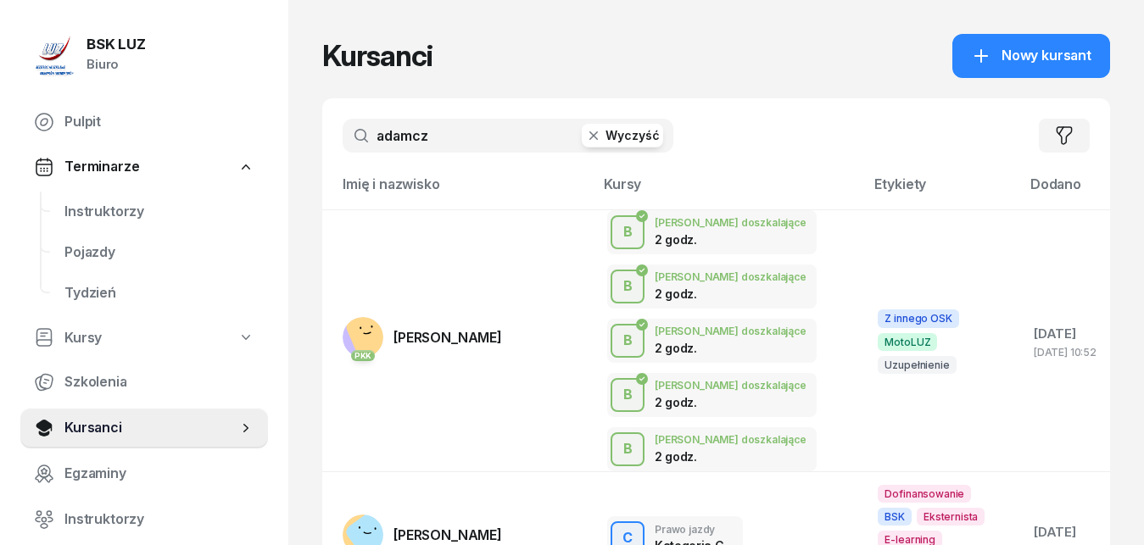
drag, startPoint x: 445, startPoint y: 136, endPoint x: 369, endPoint y: 136, distance: 76.3
click at [369, 136] on input "adamcz" at bounding box center [508, 136] width 331 height 34
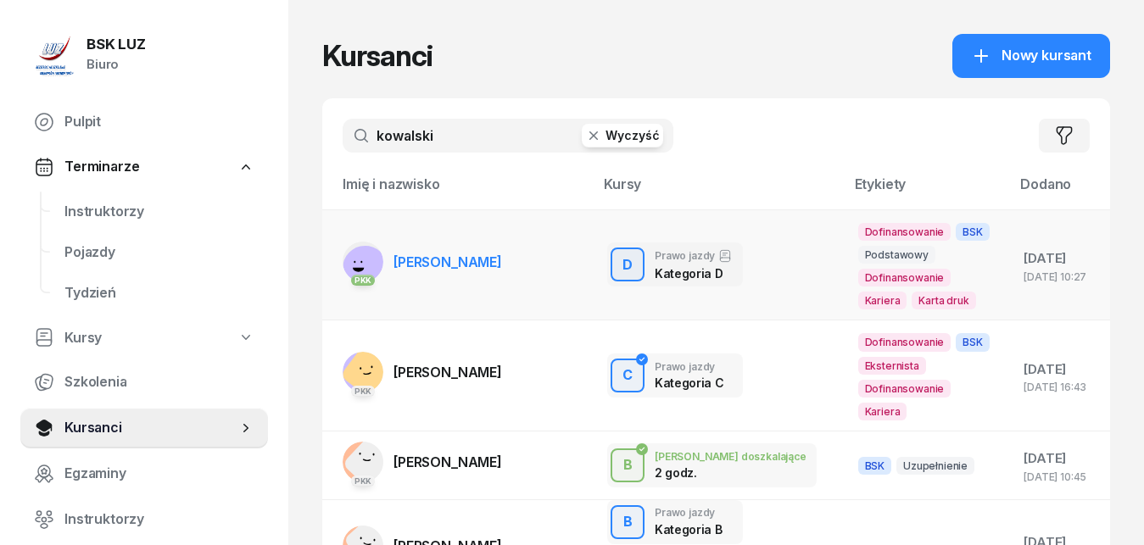
type input "kowalski"
click at [428, 269] on span "[PERSON_NAME]" at bounding box center [447, 261] width 109 height 17
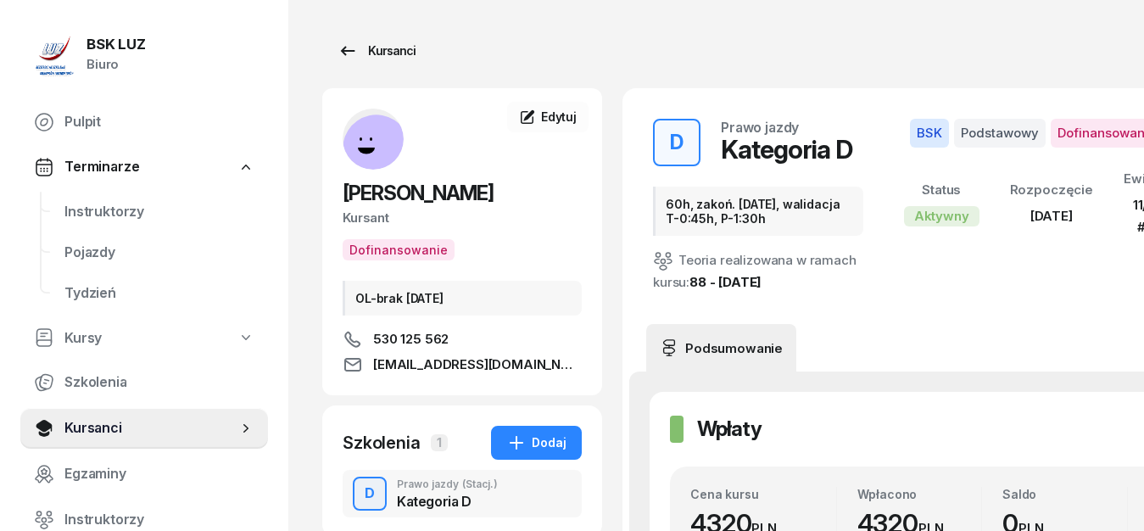
click at [348, 53] on icon at bounding box center [347, 51] width 20 height 20
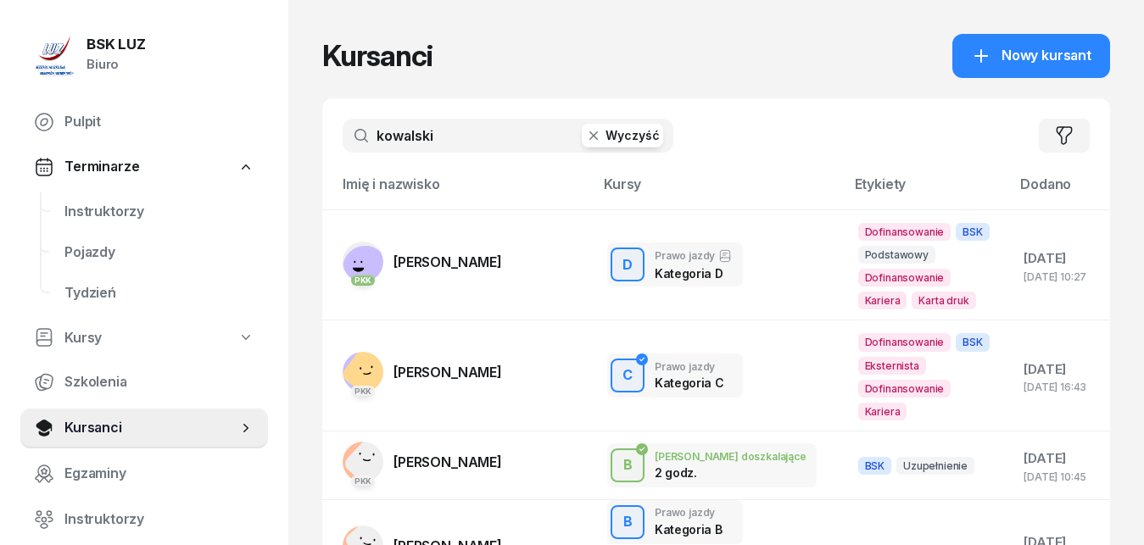
click at [465, 134] on input "kowalski" at bounding box center [508, 136] width 331 height 34
type input "k"
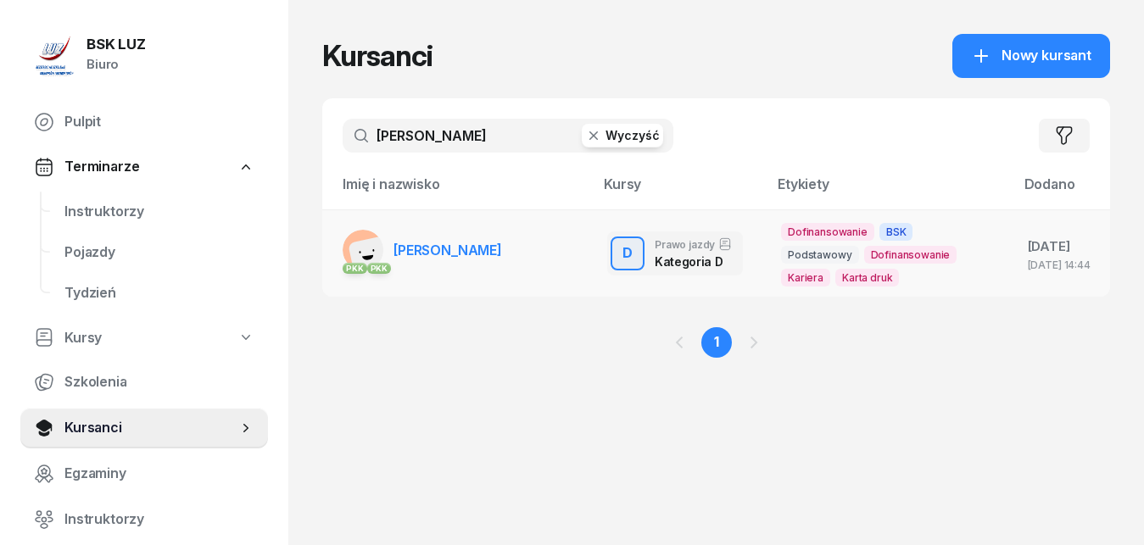
type input "[PERSON_NAME]"
click at [465, 251] on span "[PERSON_NAME]" at bounding box center [447, 250] width 109 height 17
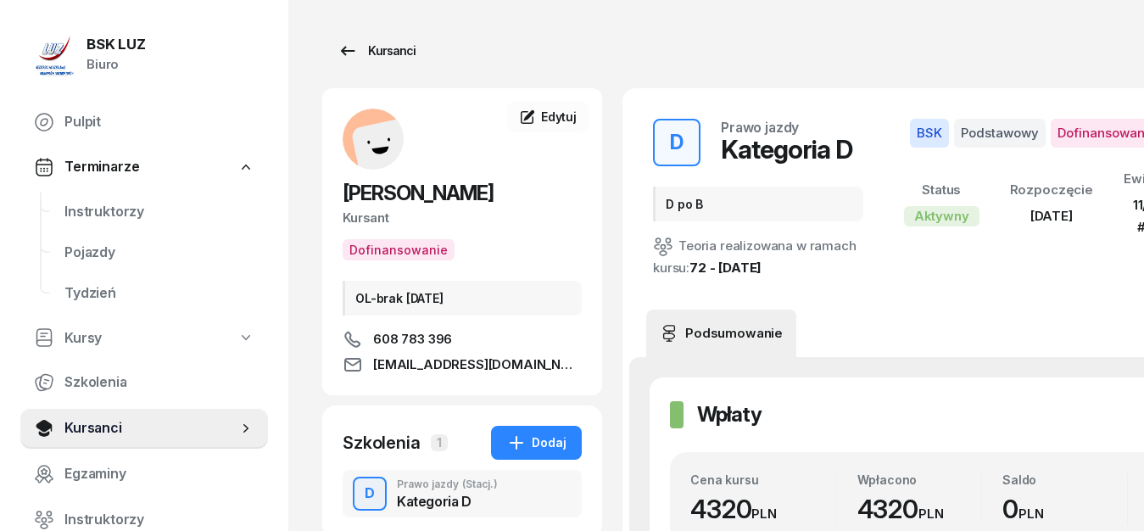
click at [344, 48] on icon at bounding box center [348, 50] width 14 height 9
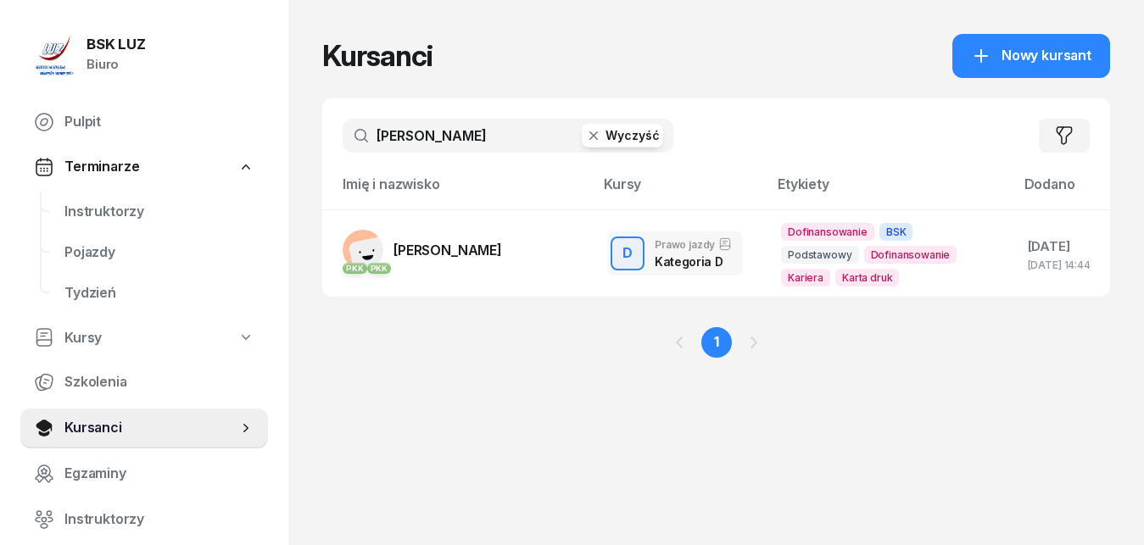
drag, startPoint x: 460, startPoint y: 136, endPoint x: 338, endPoint y: 134, distance: 122.1
click at [343, 134] on input "[PERSON_NAME]" at bounding box center [508, 136] width 331 height 34
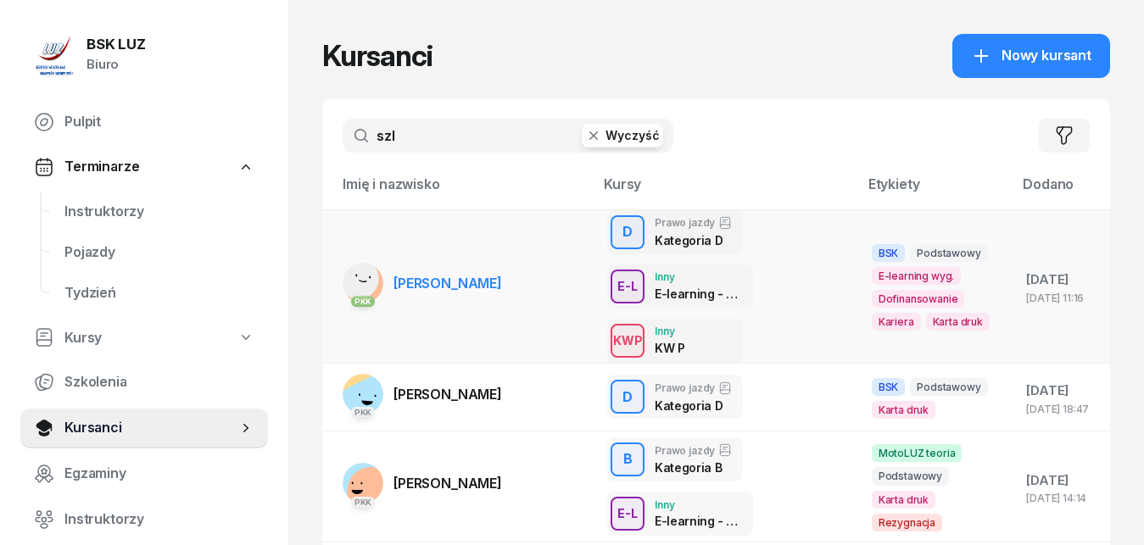
type input "szl"
click at [461, 292] on link "PKK [PERSON_NAME]" at bounding box center [422, 283] width 159 height 41
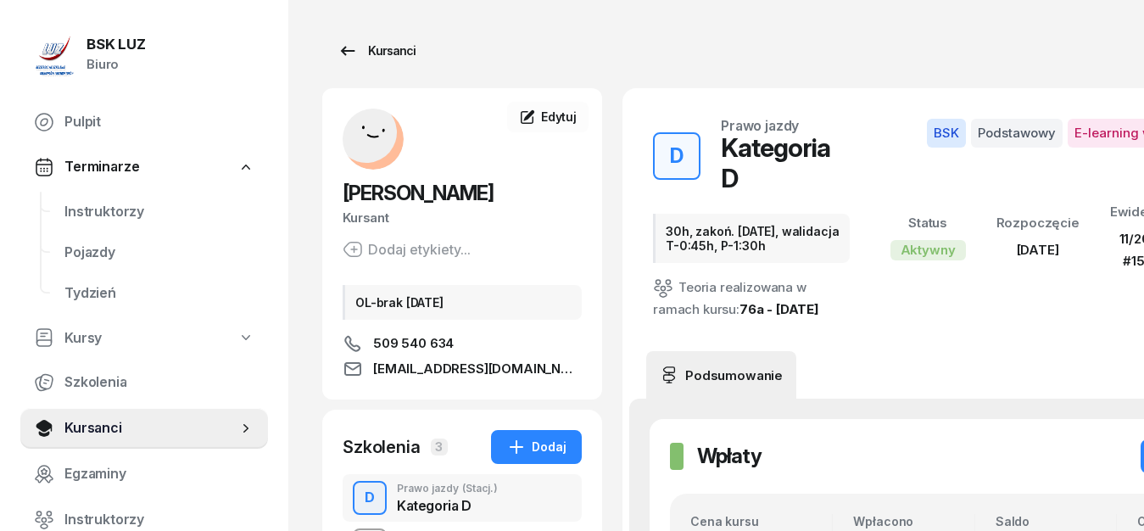
click at [343, 53] on icon at bounding box center [347, 51] width 20 height 20
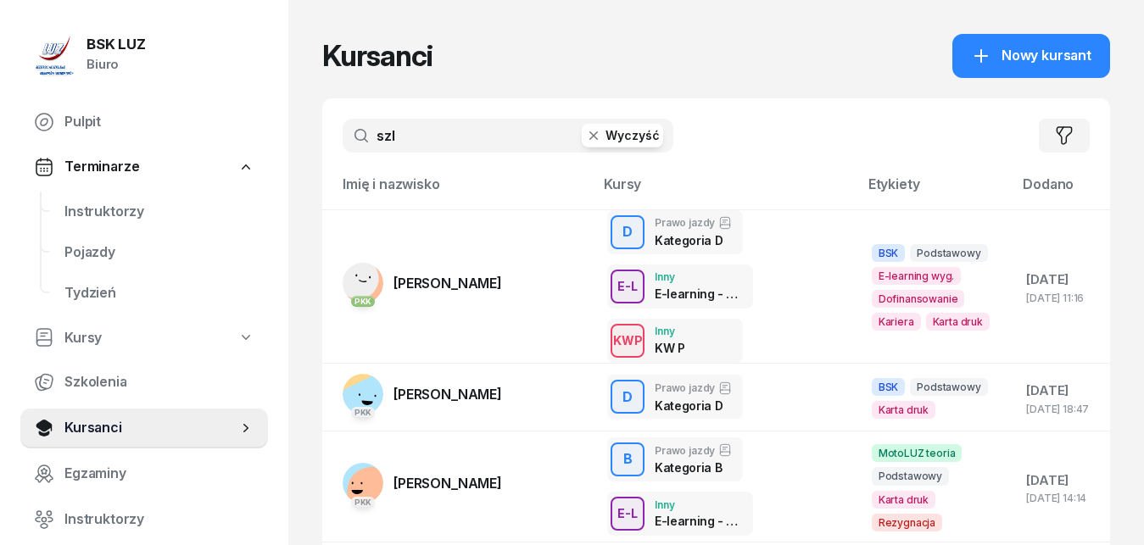
click at [429, 135] on input "szl" at bounding box center [508, 136] width 331 height 34
type input "s"
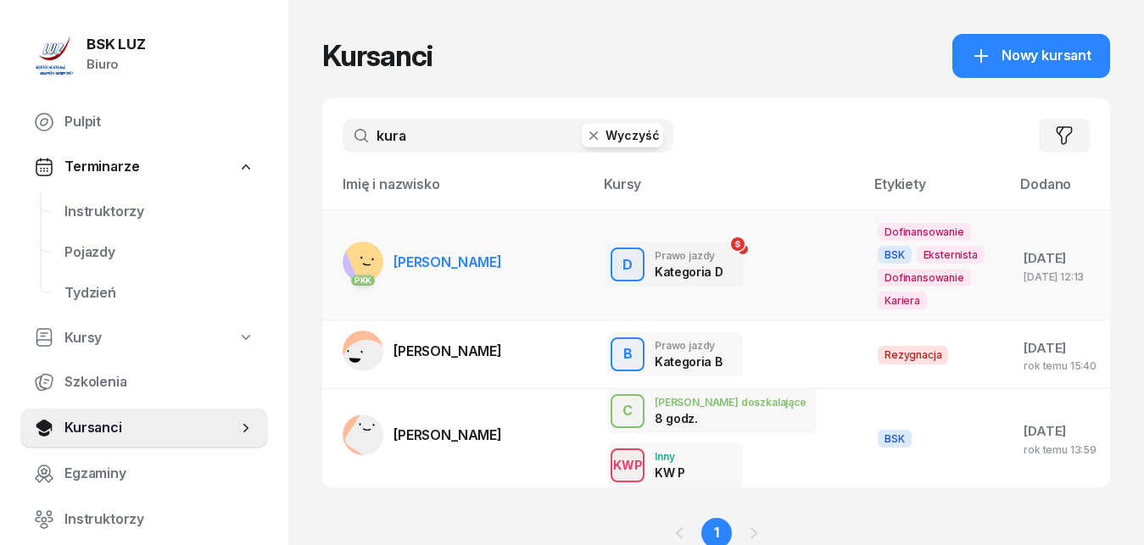
type input "kura"
click at [436, 263] on span "[PERSON_NAME]" at bounding box center [447, 261] width 109 height 17
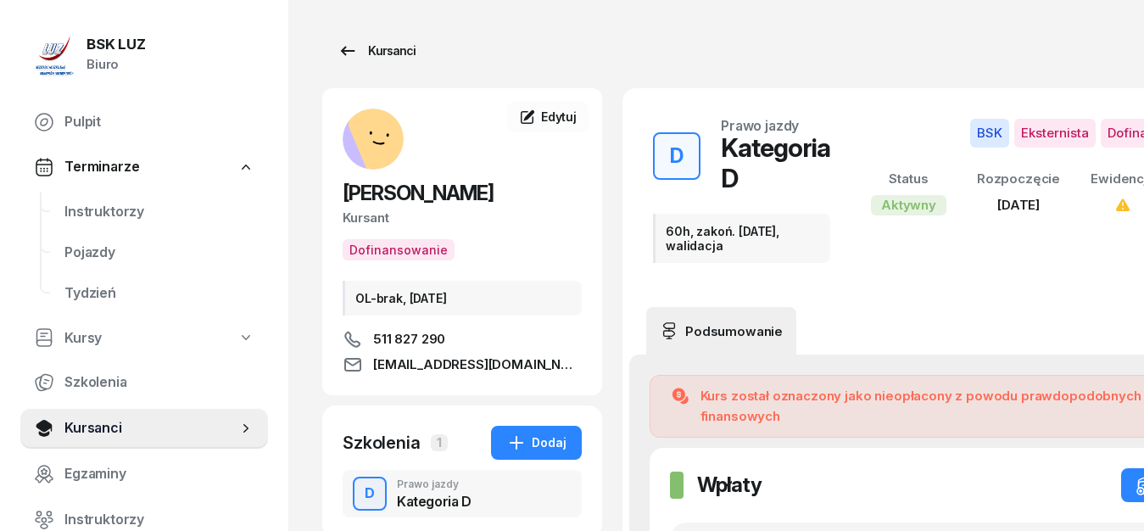
click at [345, 45] on icon at bounding box center [347, 51] width 20 height 20
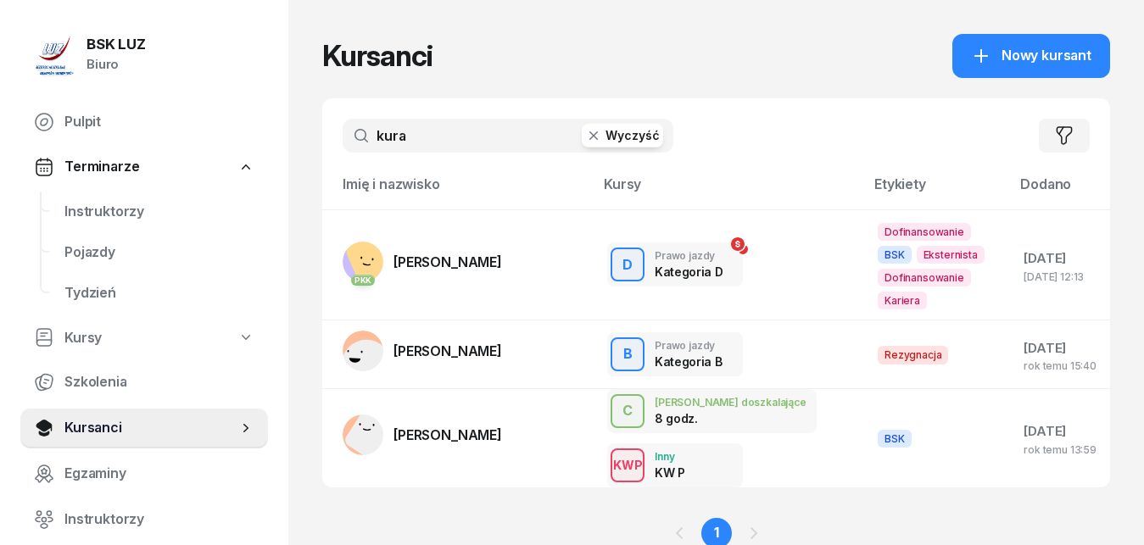
drag, startPoint x: 434, startPoint y: 137, endPoint x: 359, endPoint y: 142, distance: 75.6
click at [359, 142] on input "kura" at bounding box center [508, 136] width 331 height 34
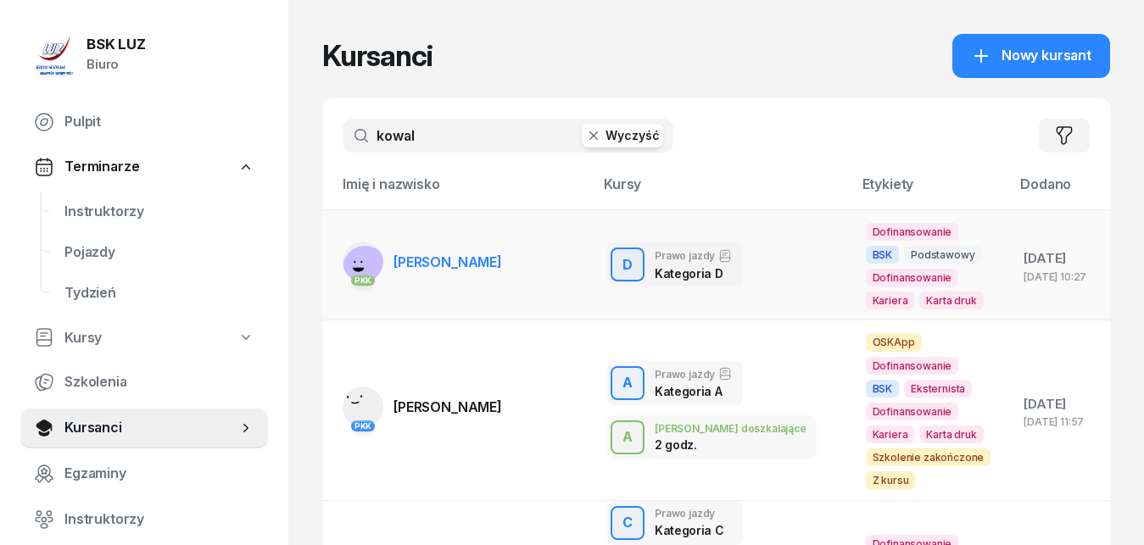
type input "kowal"
click at [458, 267] on span "[PERSON_NAME]" at bounding box center [447, 261] width 109 height 17
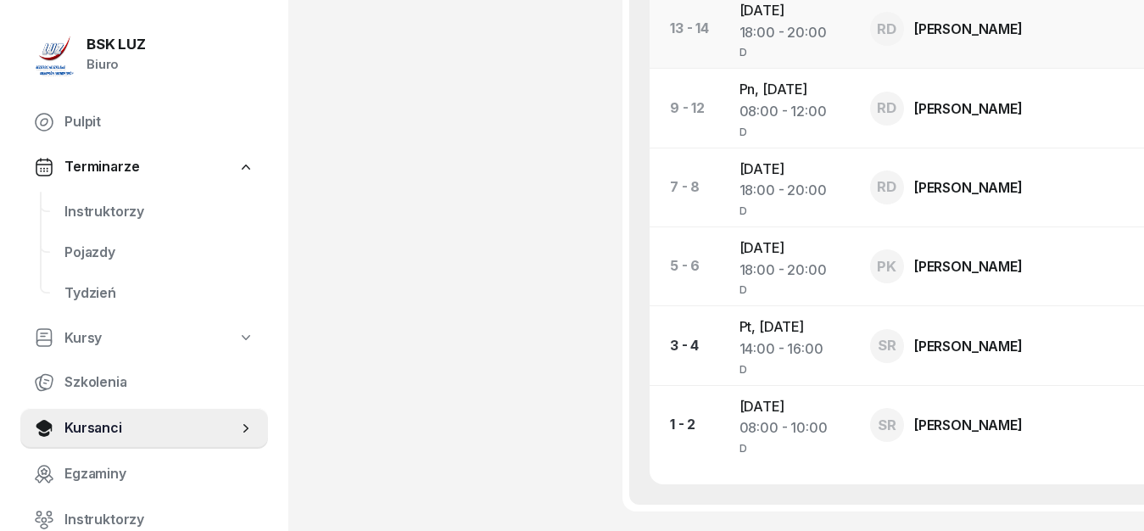
scroll to position [1643, 0]
